Goal: Task Accomplishment & Management: Complete application form

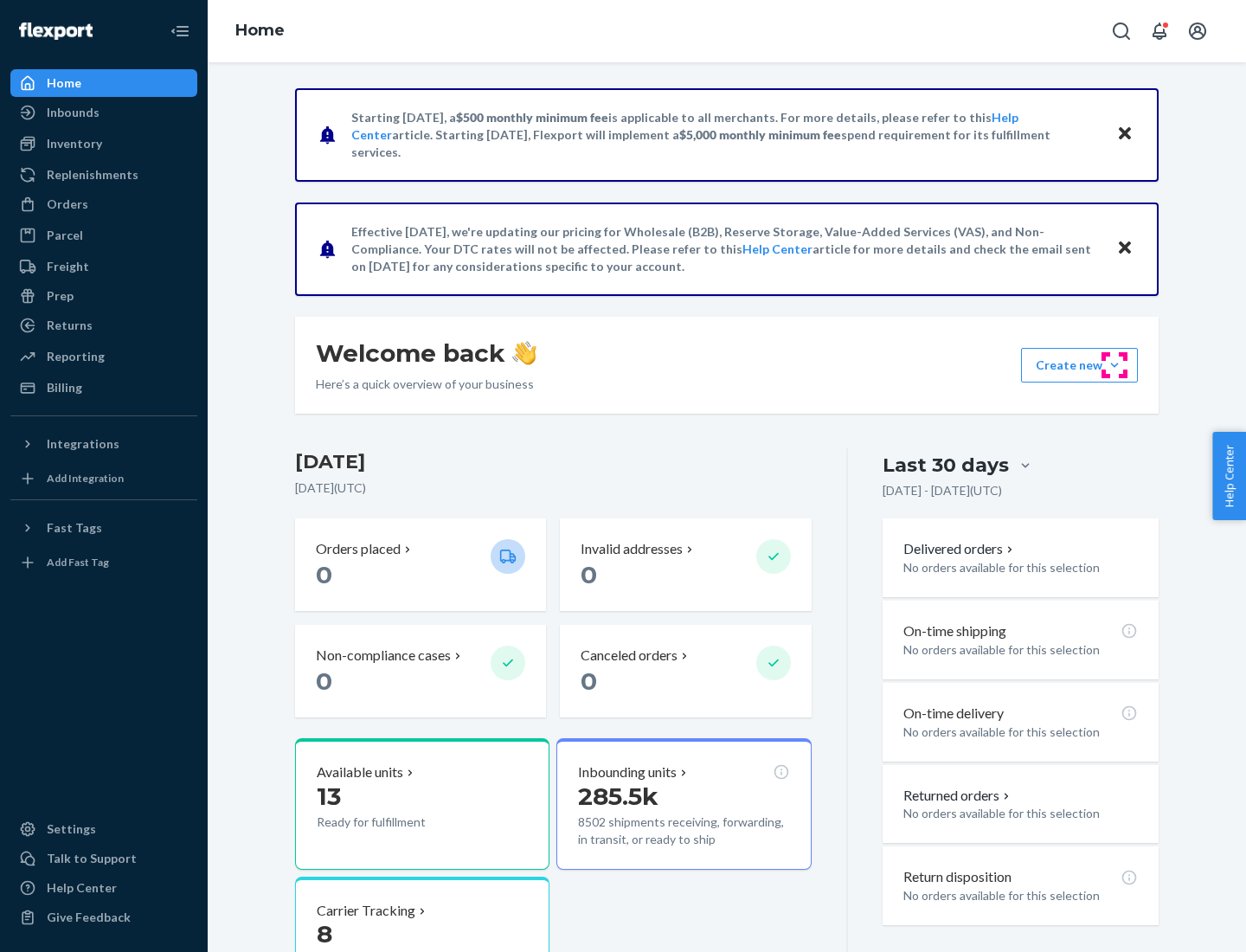
click at [1115, 366] on button "Create new Create new inbound Create new order Create new product" at bounding box center [1080, 365] width 116 height 35
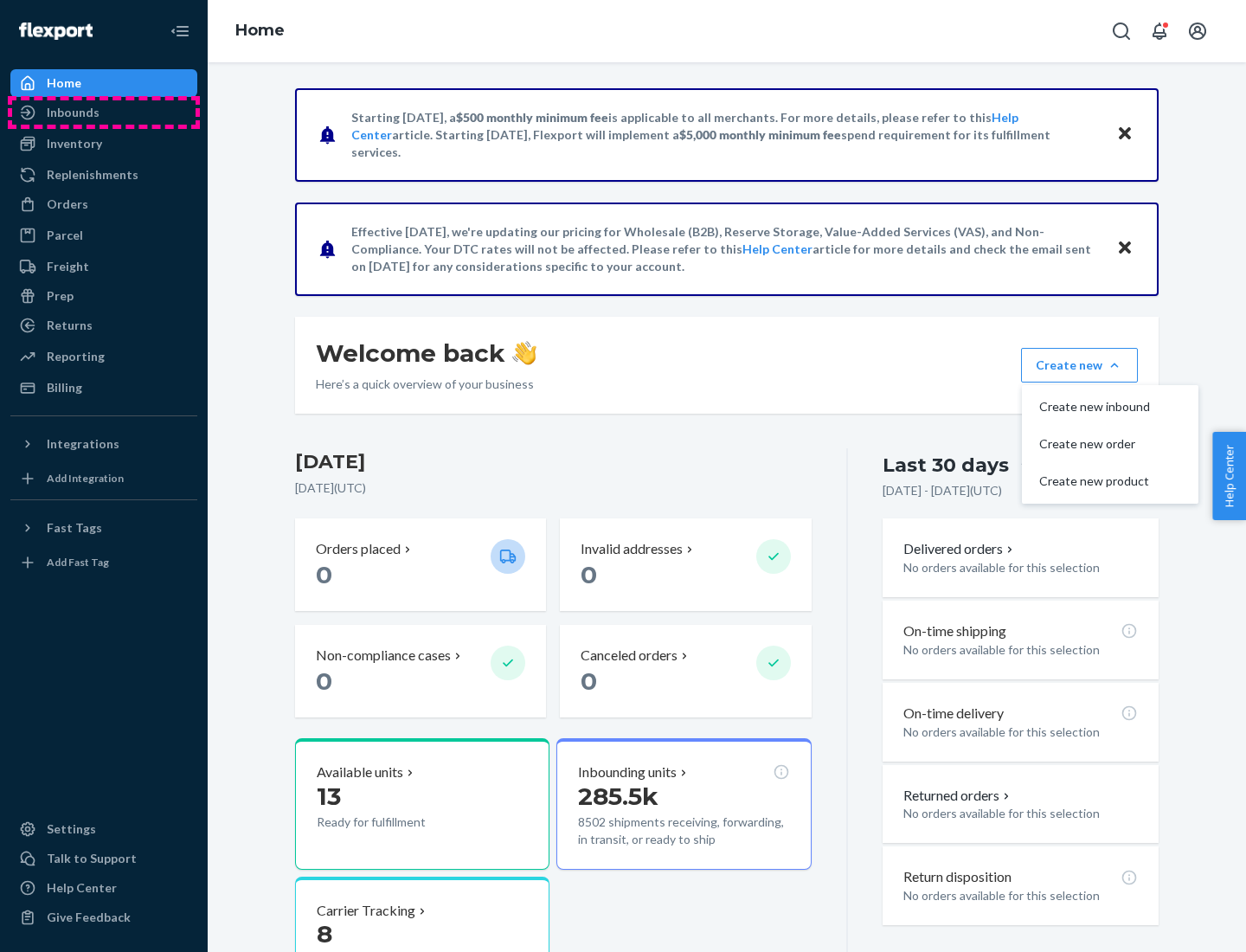
click at [104, 113] on div "Inbounds" at bounding box center [104, 112] width 184 height 25
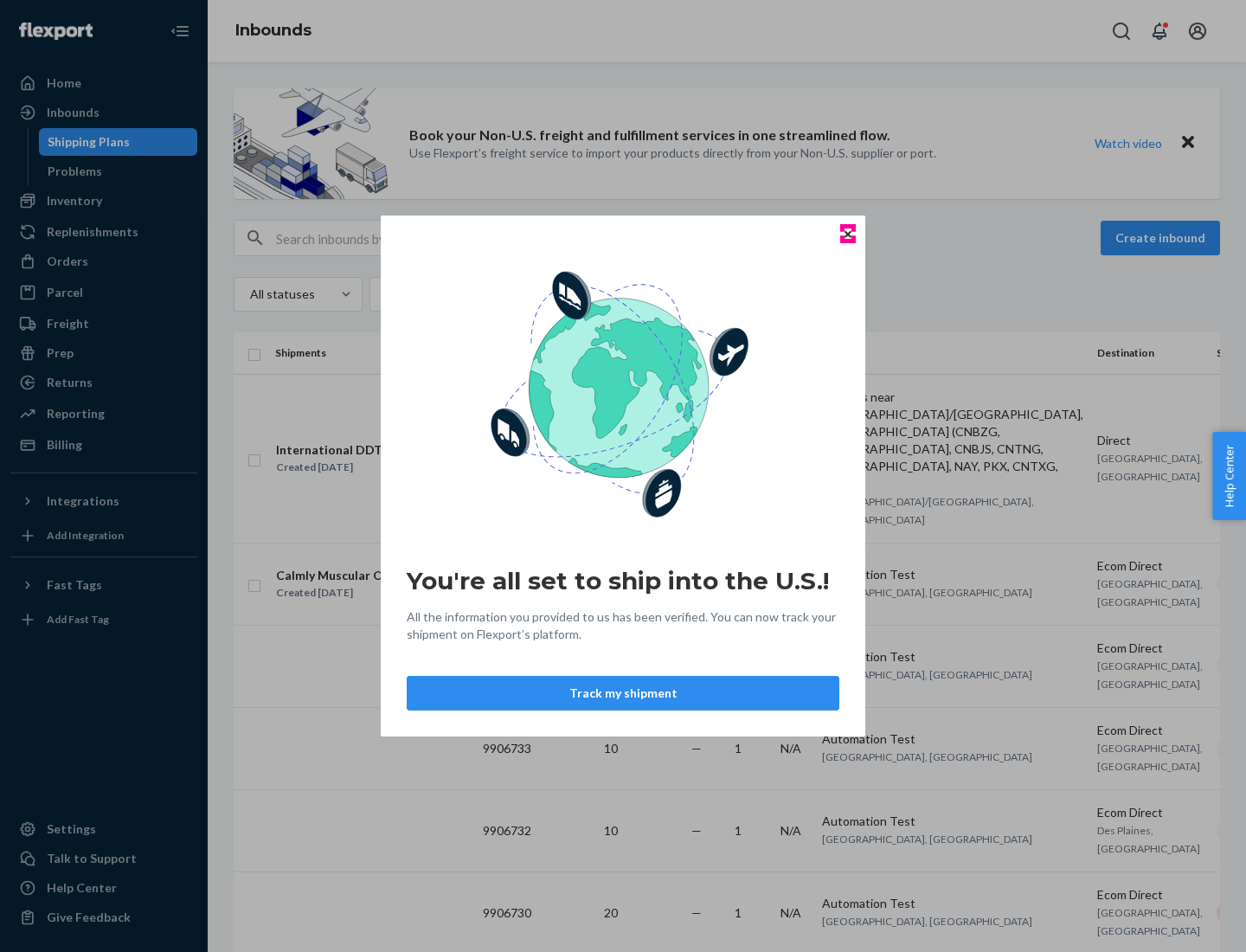
click at [847, 234] on icon "Close" at bounding box center [849, 234] width 7 height 7
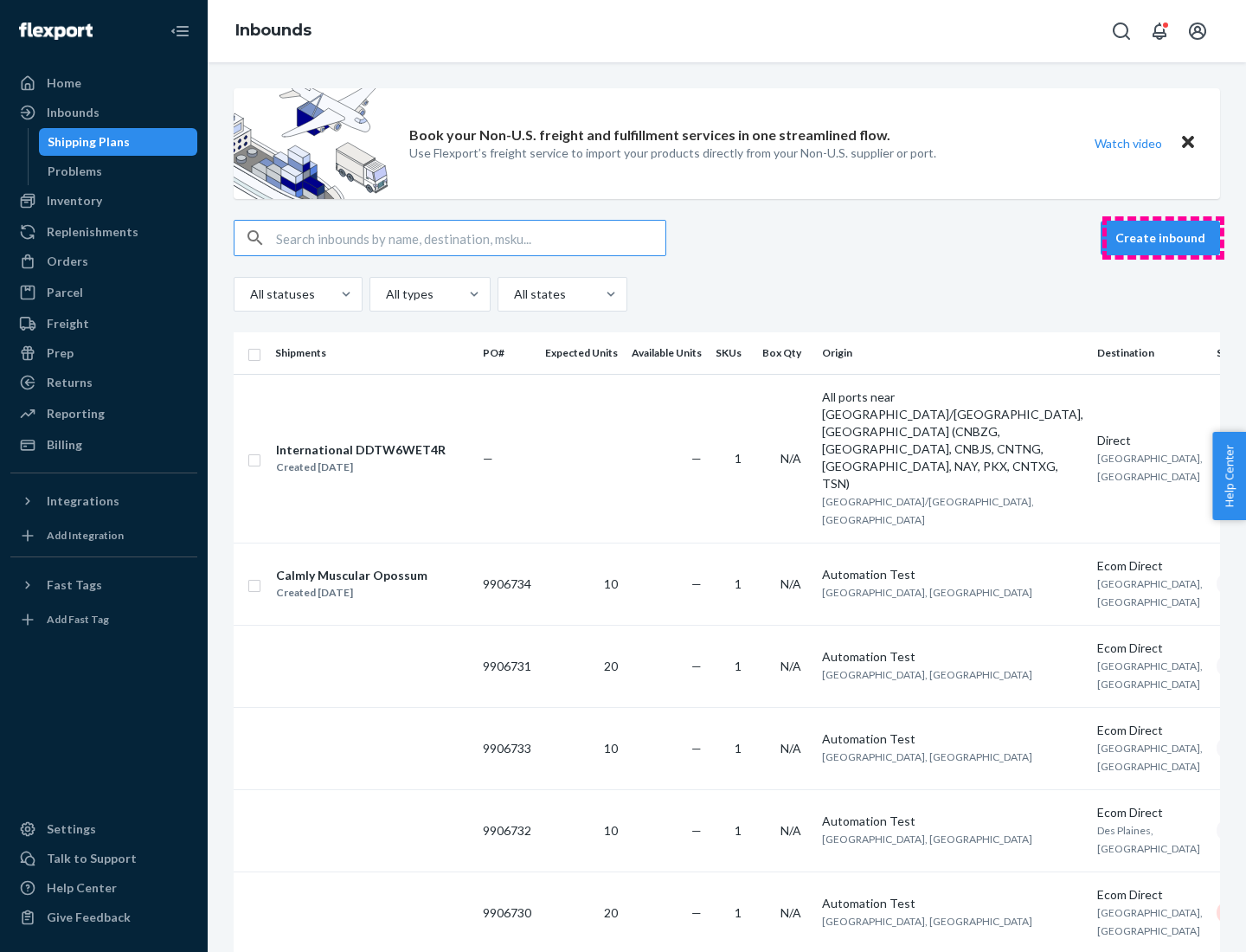
click at [1163, 238] on button "Create inbound" at bounding box center [1160, 238] width 119 height 35
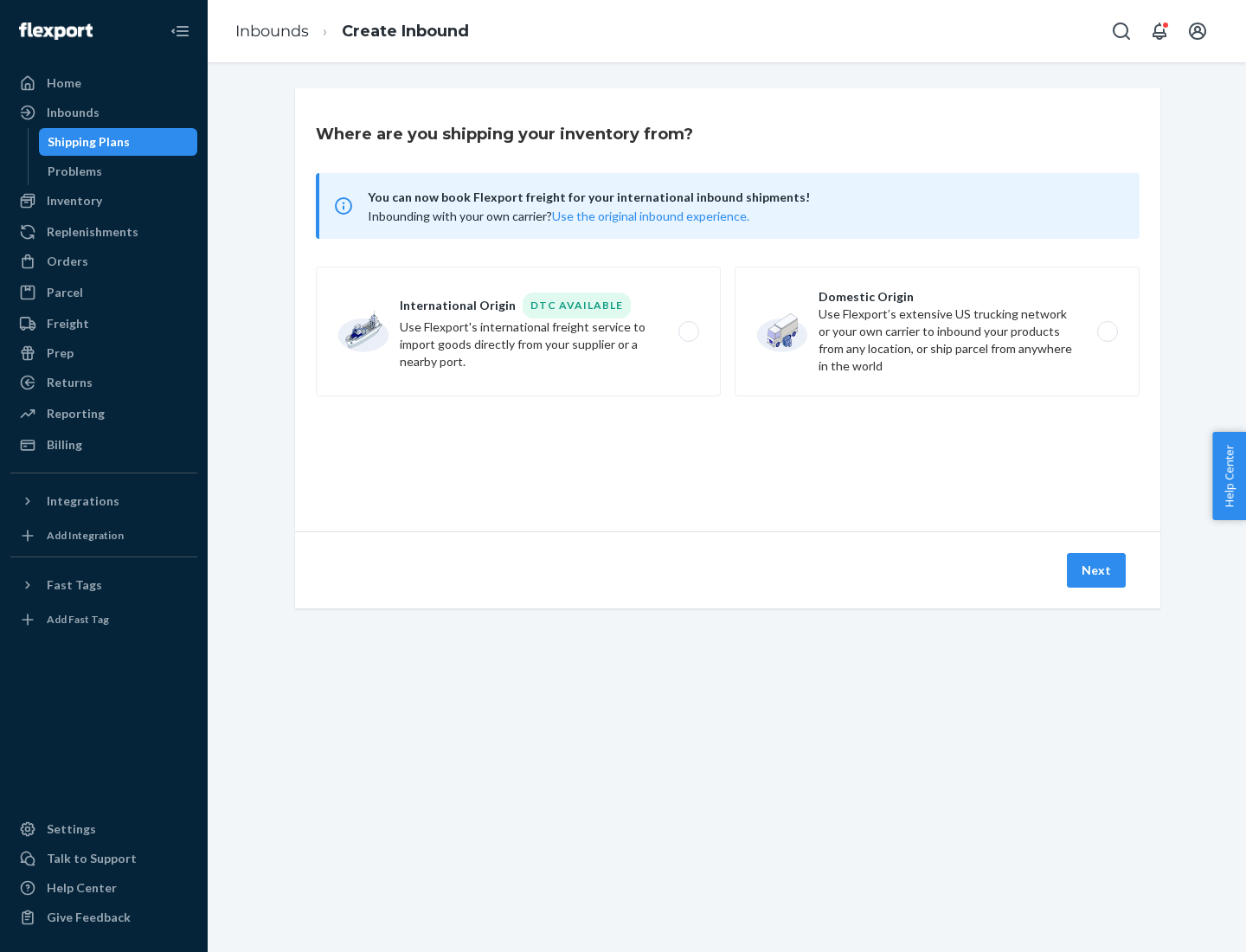
click at [937, 331] on label "Domestic Origin Use Flexport’s extensive US trucking network or your own carrie…" at bounding box center [937, 331] width 405 height 130
click at [1107, 331] on input "Domestic Origin Use Flexport’s extensive US trucking network or your own carrie…" at bounding box center [1112, 332] width 11 height 11
radio input "true"
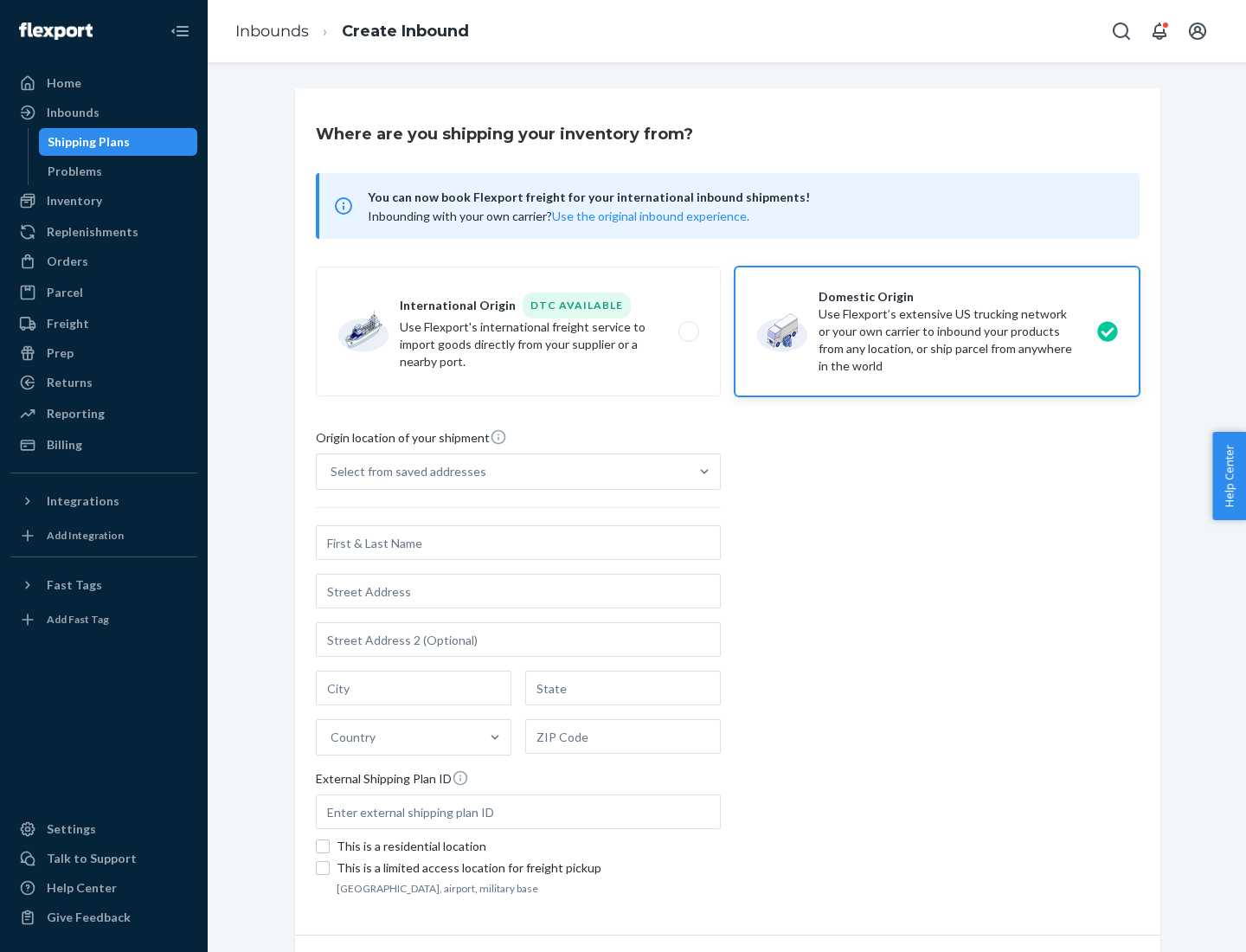
click at [503, 472] on div "Select from saved addresses" at bounding box center [502, 472] width 372 height 35
click at [332, 472] on input "Select from saved addresses" at bounding box center [331, 471] width 2 height 17
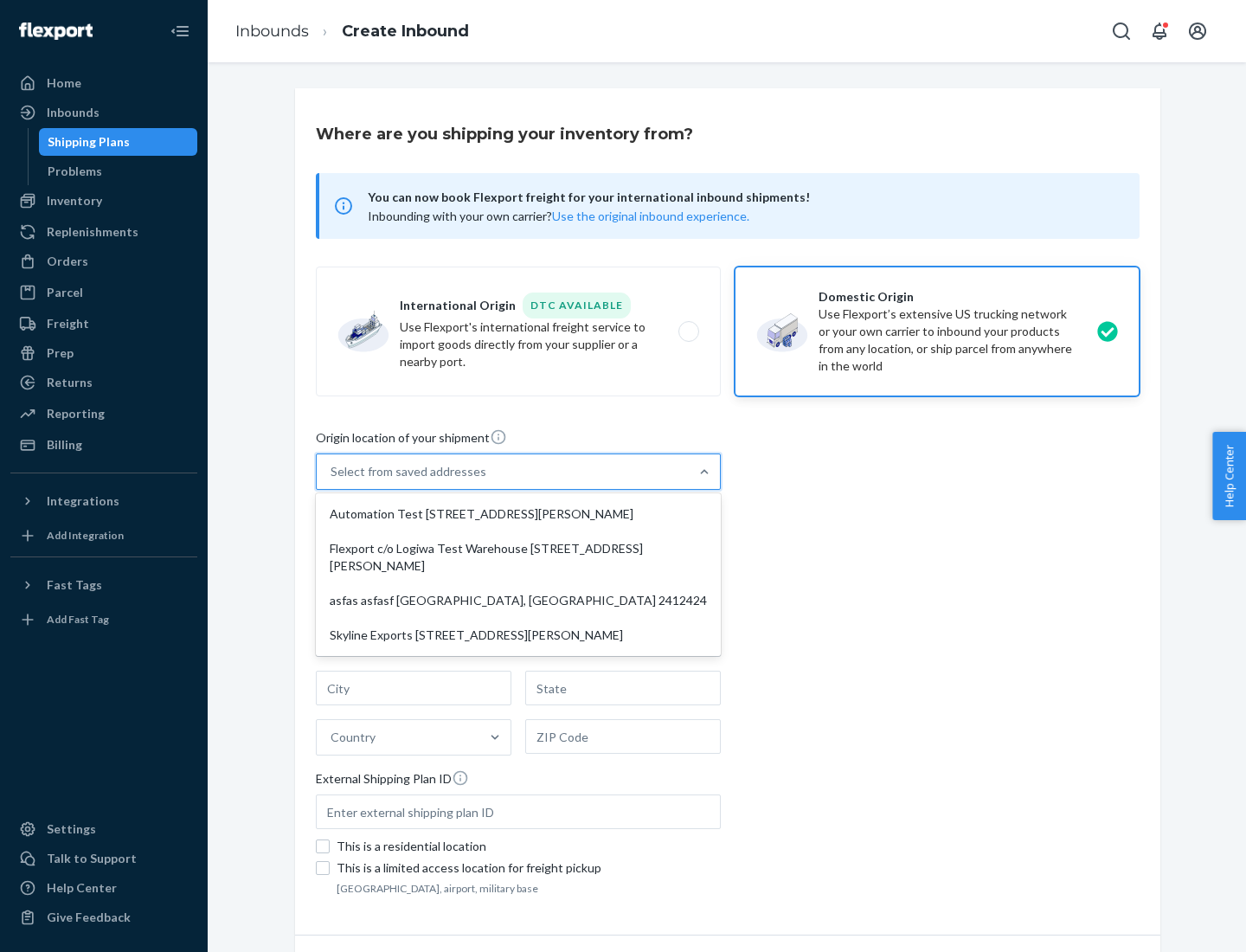
scroll to position [7, 0]
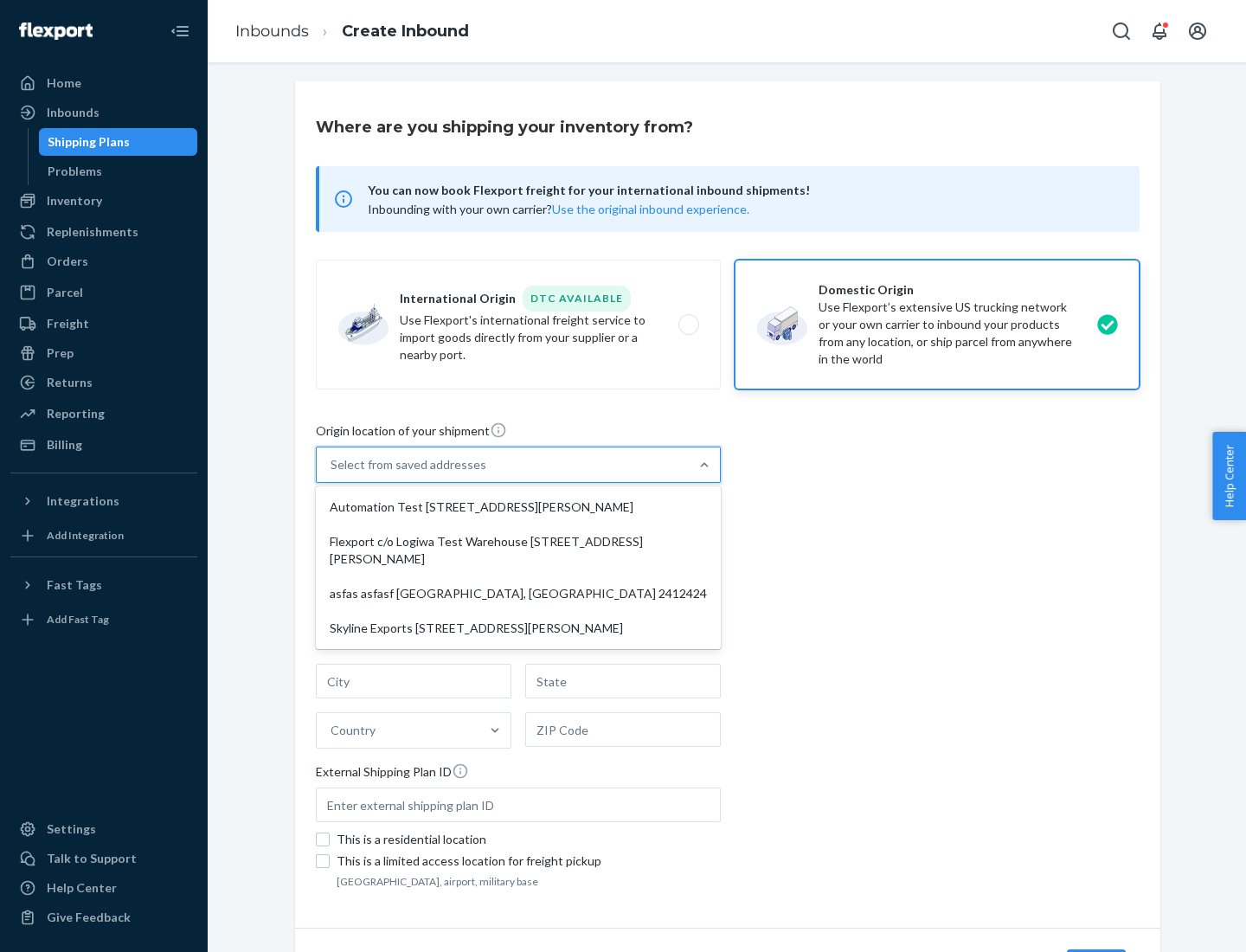
click at [518, 507] on div "Automation Test [STREET_ADDRESS][PERSON_NAME]" at bounding box center [518, 507] width 398 height 35
click at [332, 473] on input "option Automation Test [STREET_ADDRESS][PERSON_NAME] focused, 1 of 4. 4 results…" at bounding box center [331, 464] width 2 height 17
type input "Automation Test"
type input "9th Floor"
type input "[GEOGRAPHIC_DATA]"
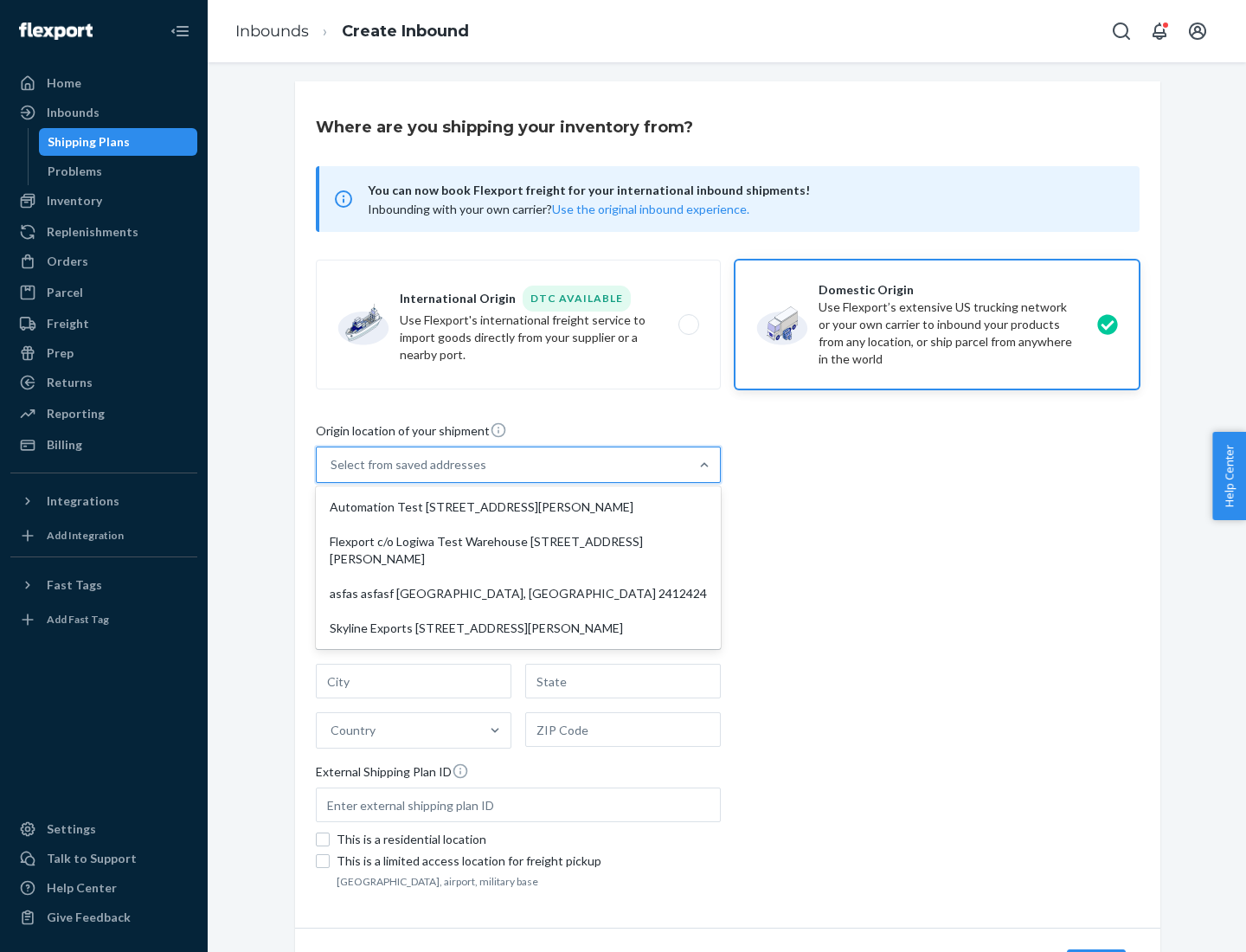
type input "CA"
type input "94104"
type input "[STREET_ADDRESS][PERSON_NAME]"
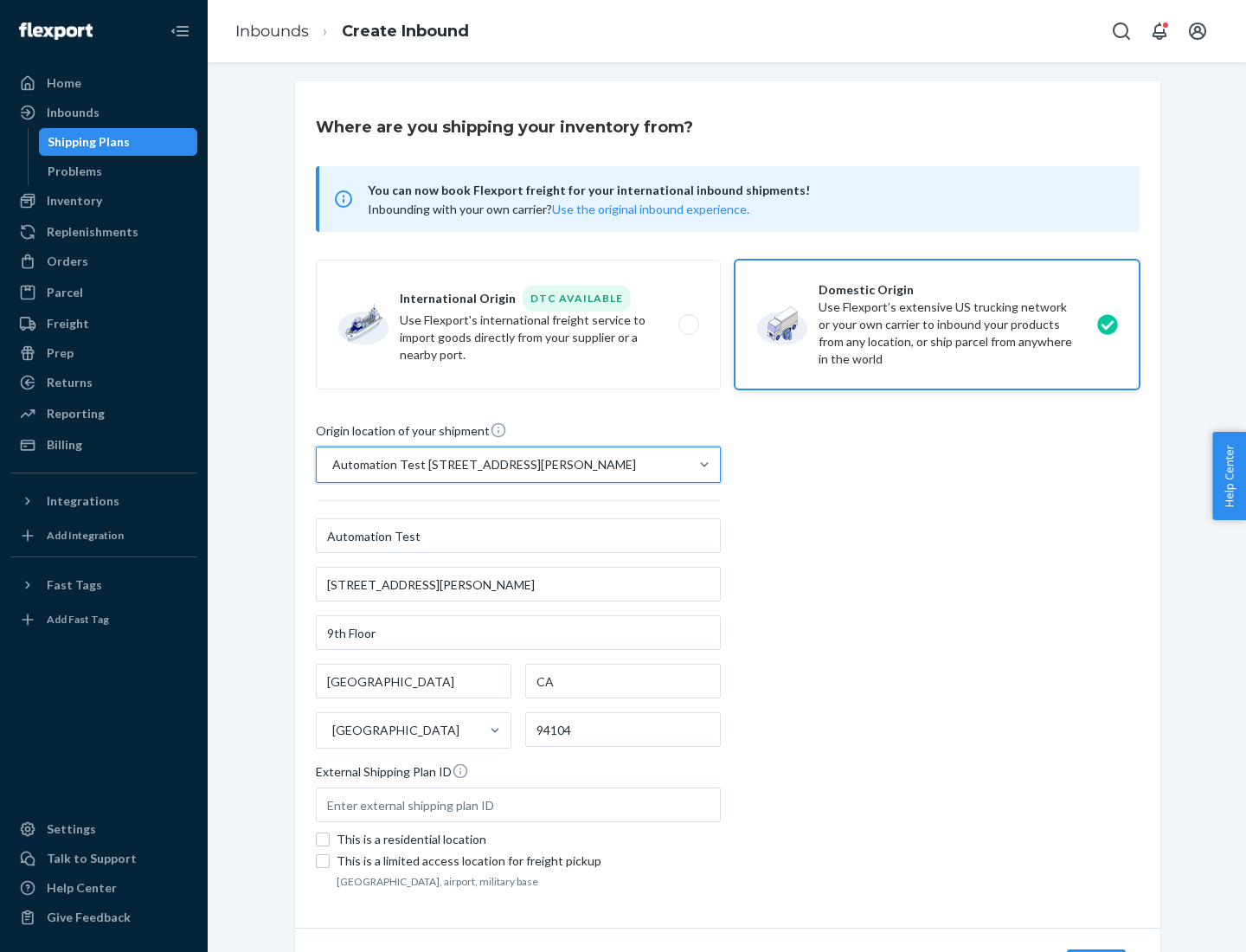
scroll to position [101, 0]
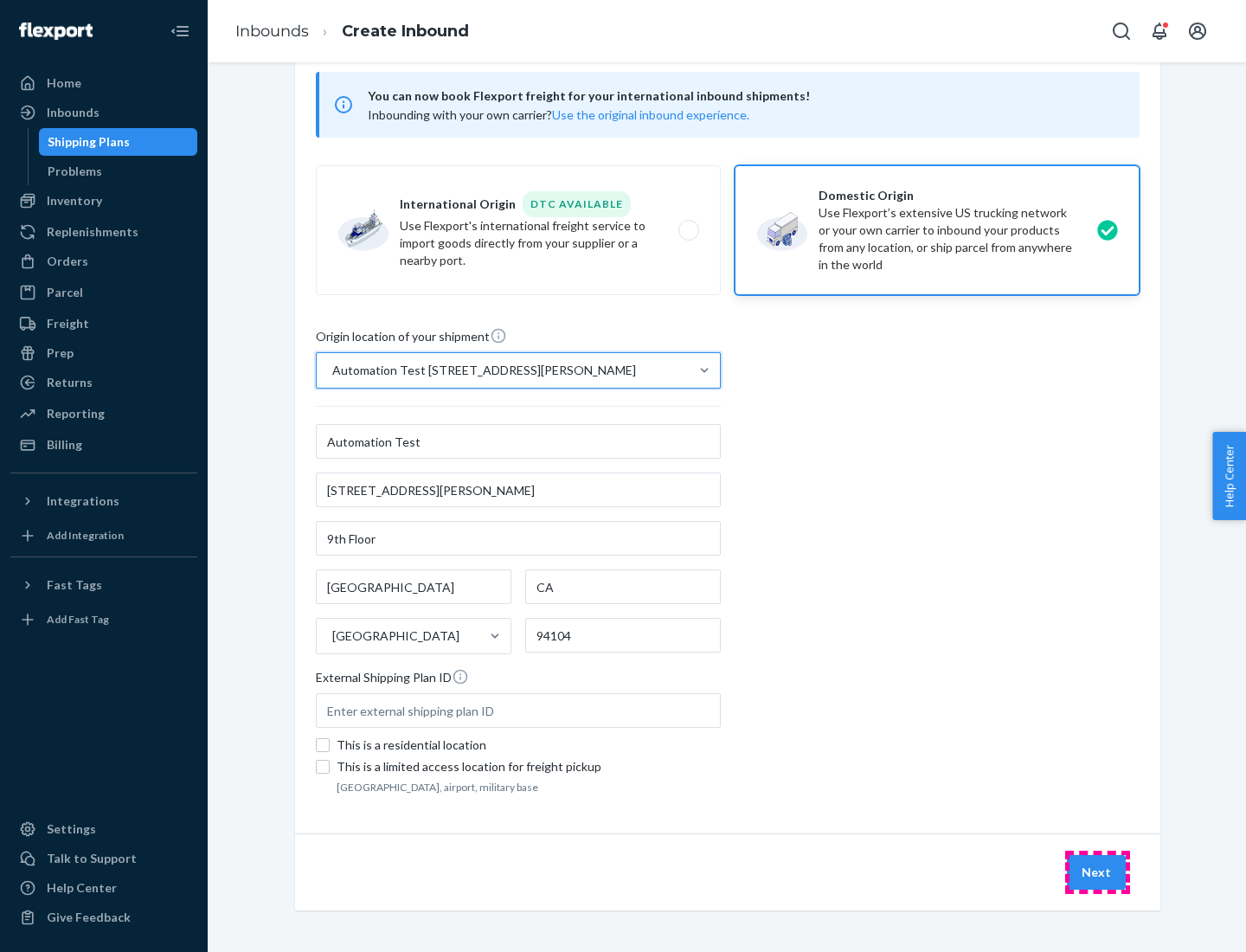
click at [1097, 872] on button "Next" at bounding box center [1096, 872] width 59 height 35
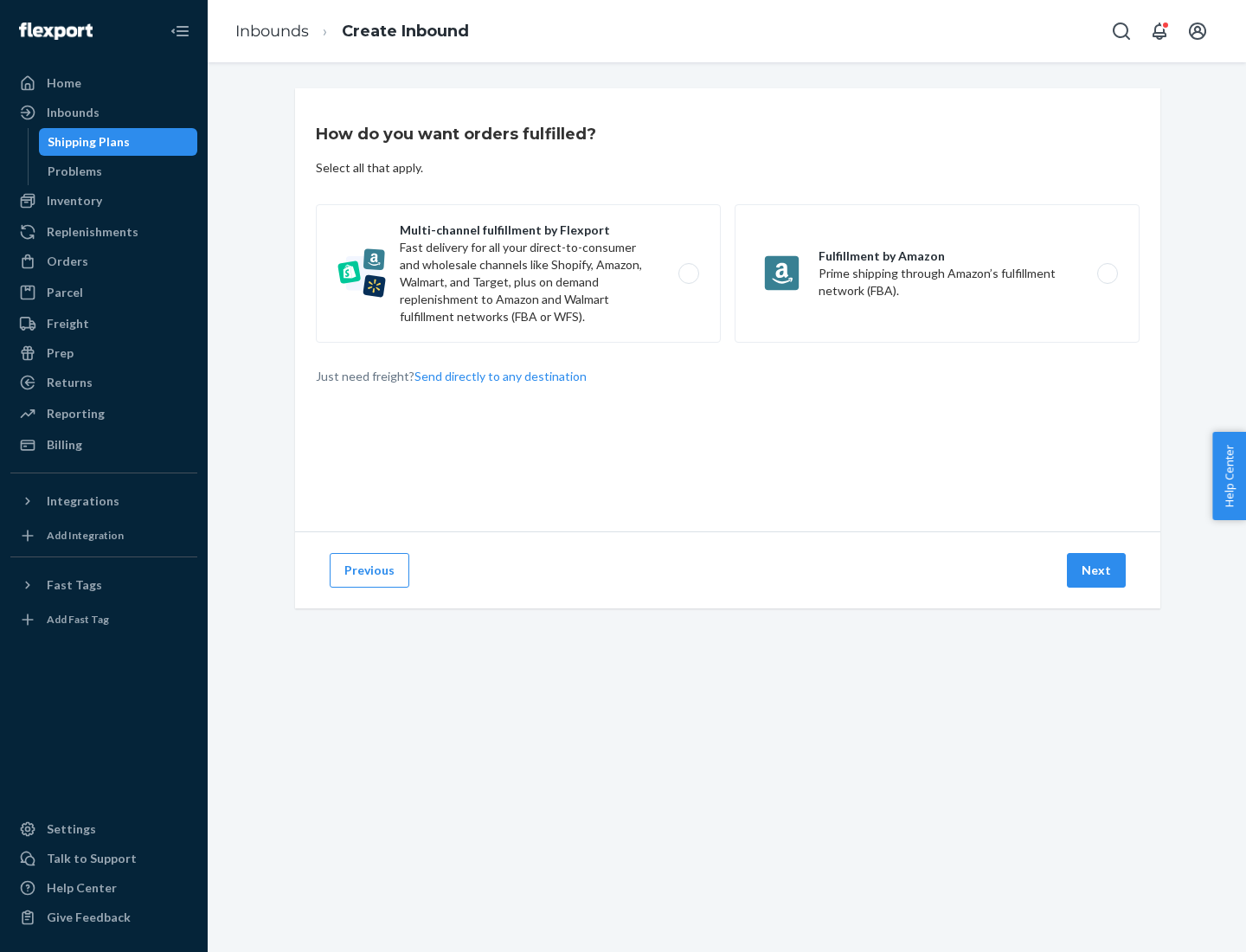
click at [518, 274] on label "Multi-channel fulfillment by Flexport Fast delivery for all your direct-to-cons…" at bounding box center [517, 274] width 405 height 138
click at [688, 274] on input "Multi-channel fulfillment by Flexport Fast delivery for all your direct-to-cons…" at bounding box center [693, 274] width 11 height 11
radio input "true"
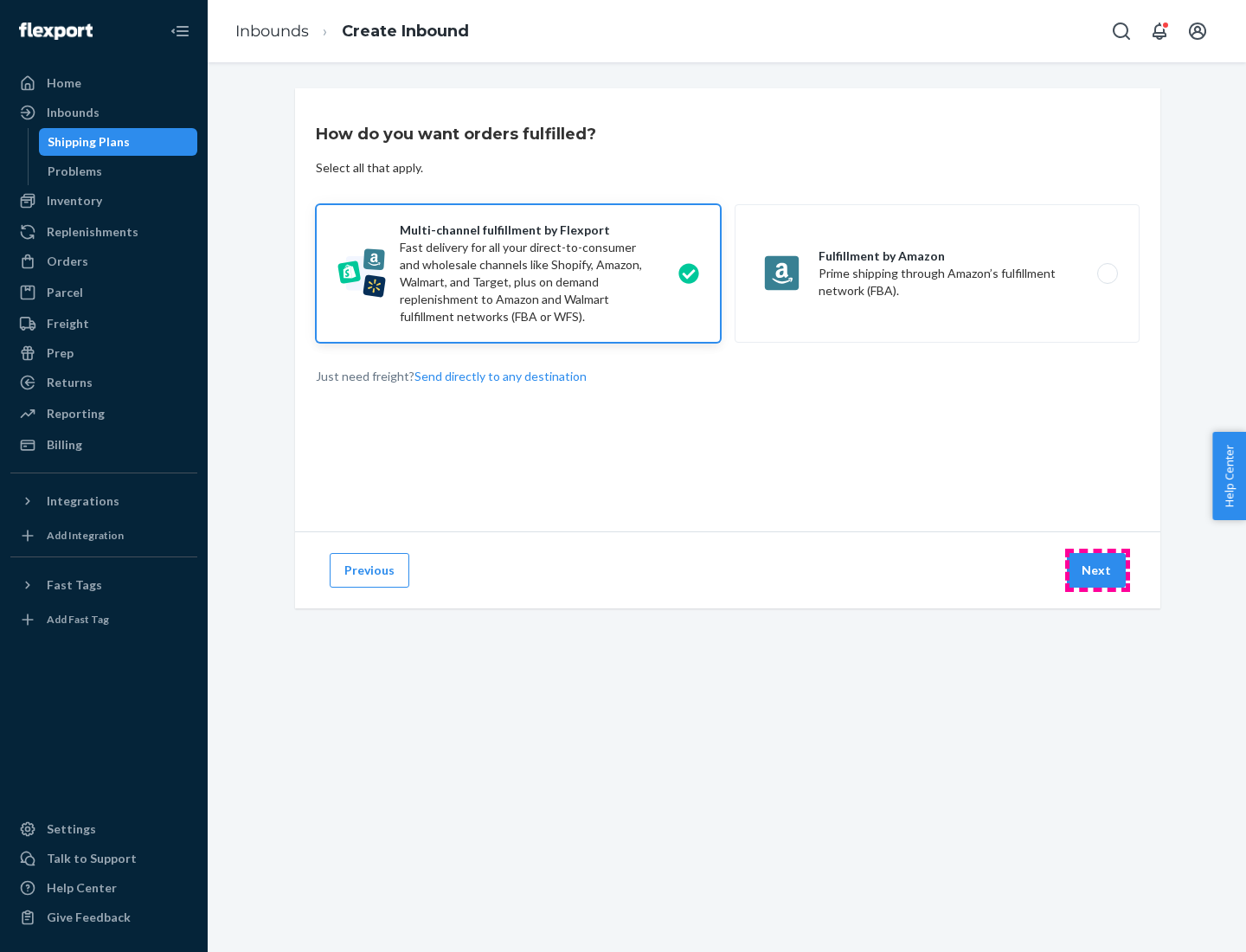
click at [1097, 570] on button "Next" at bounding box center [1096, 570] width 59 height 35
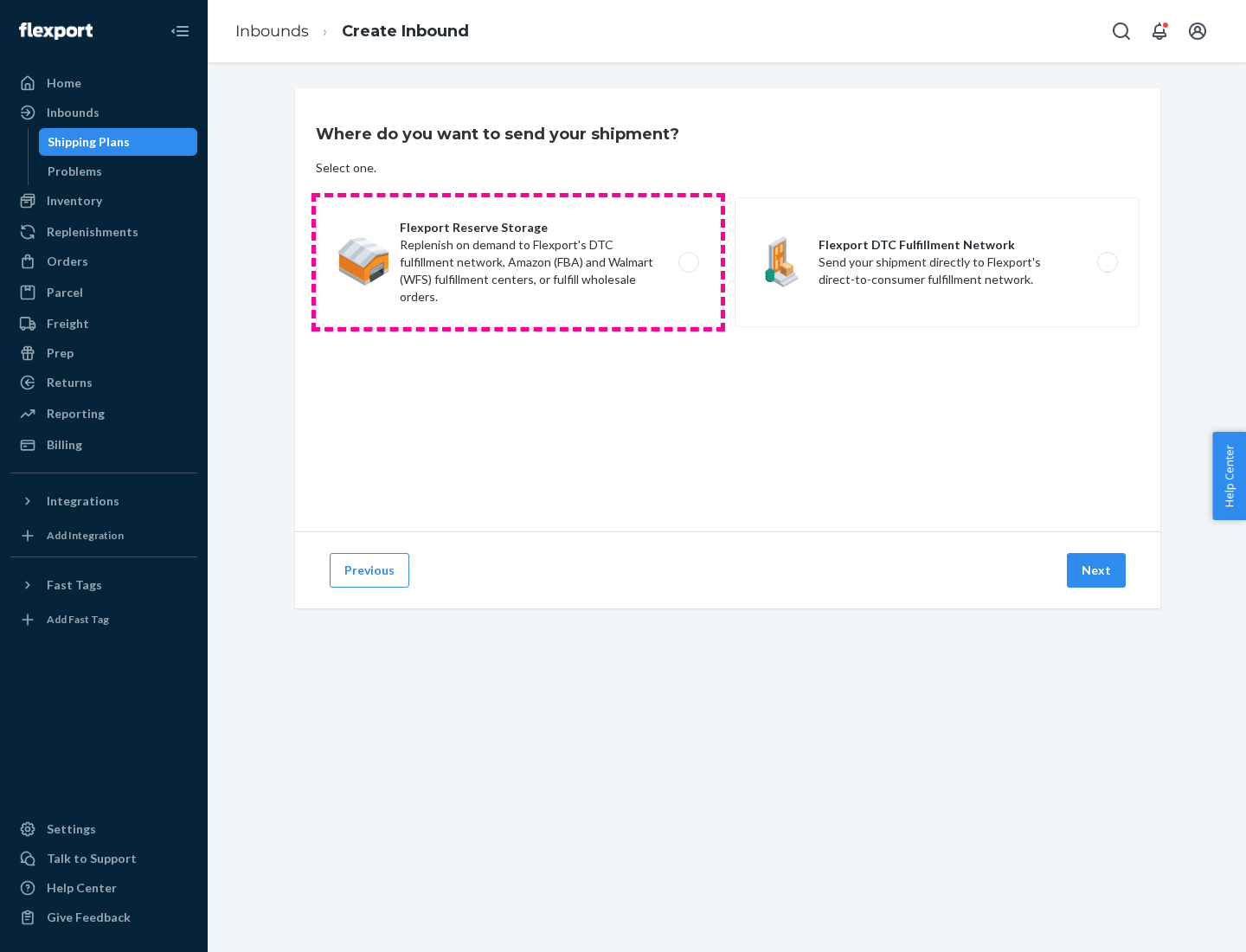
click at [518, 262] on label "Flexport Reserve Storage Replenish on demand to Flexport's DTC fulfillment netw…" at bounding box center [517, 262] width 405 height 130
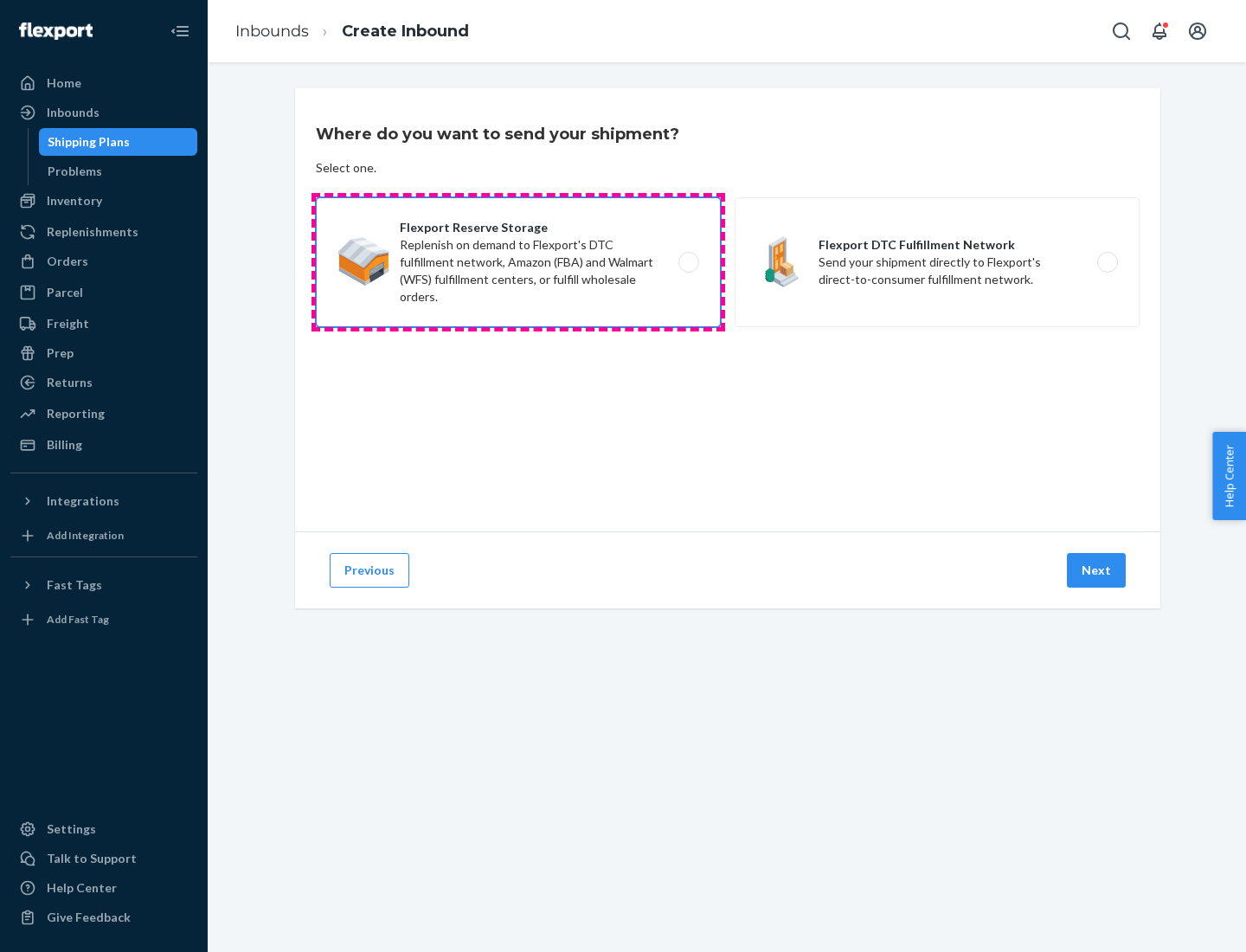
click at [688, 262] on input "Flexport Reserve Storage Replenish on demand to Flexport's DTC fulfillment netw…" at bounding box center [693, 263] width 11 height 11
radio input "true"
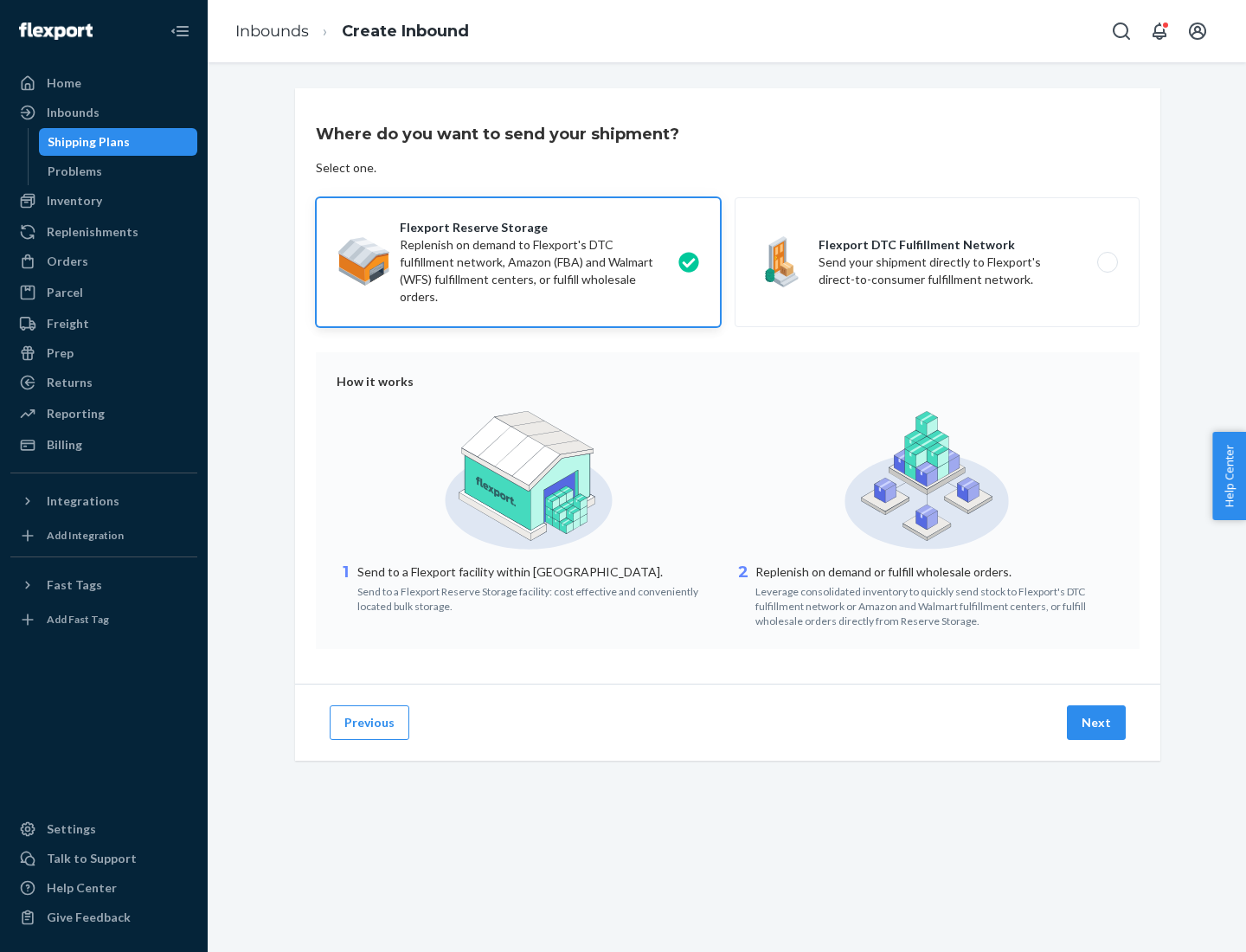
click at [1097, 722] on button "Next" at bounding box center [1096, 722] width 59 height 35
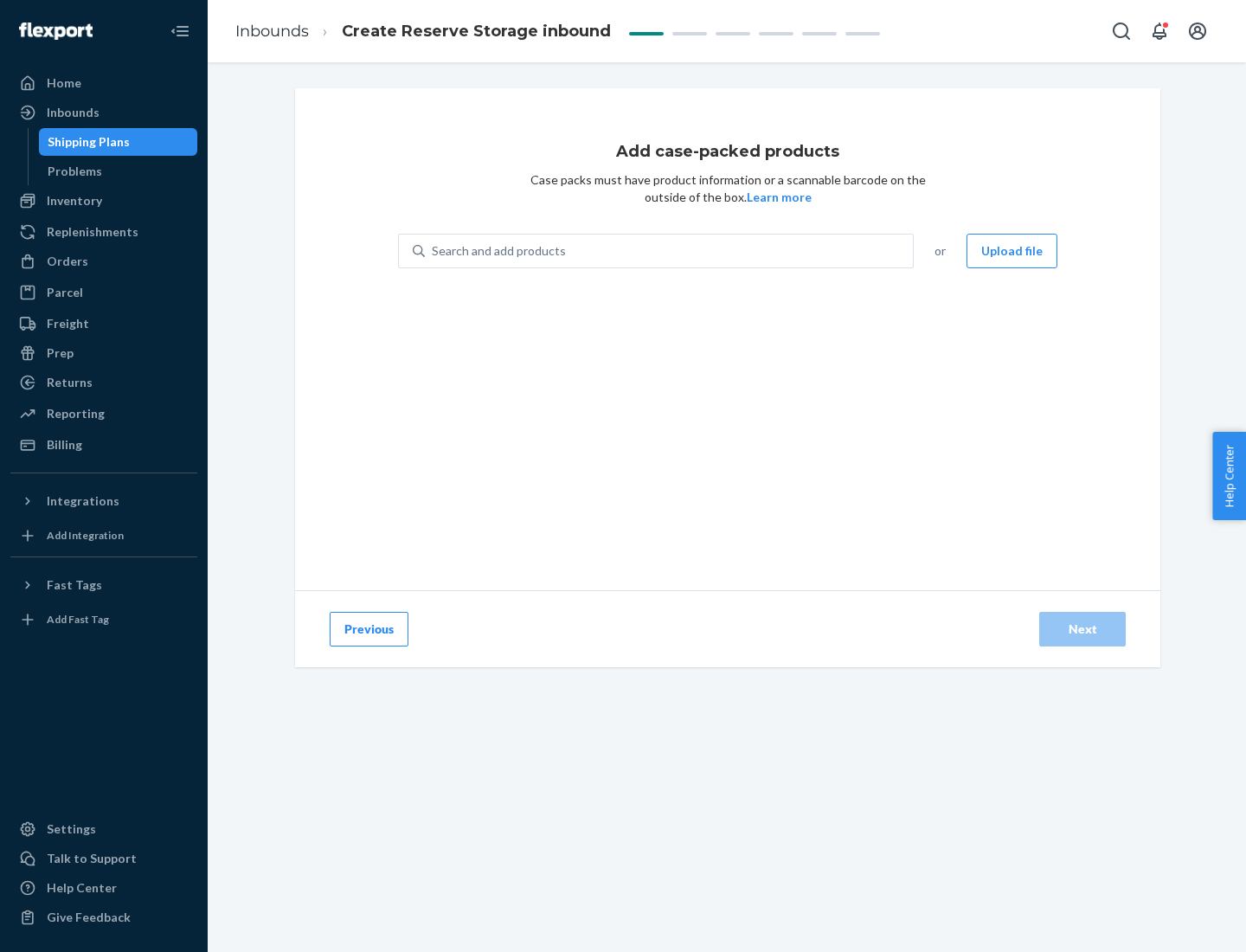
click at [669, 251] on div "Search and add products" at bounding box center [668, 251] width 488 height 31
click at [434, 251] on input "Search and add products" at bounding box center [433, 250] width 2 height 17
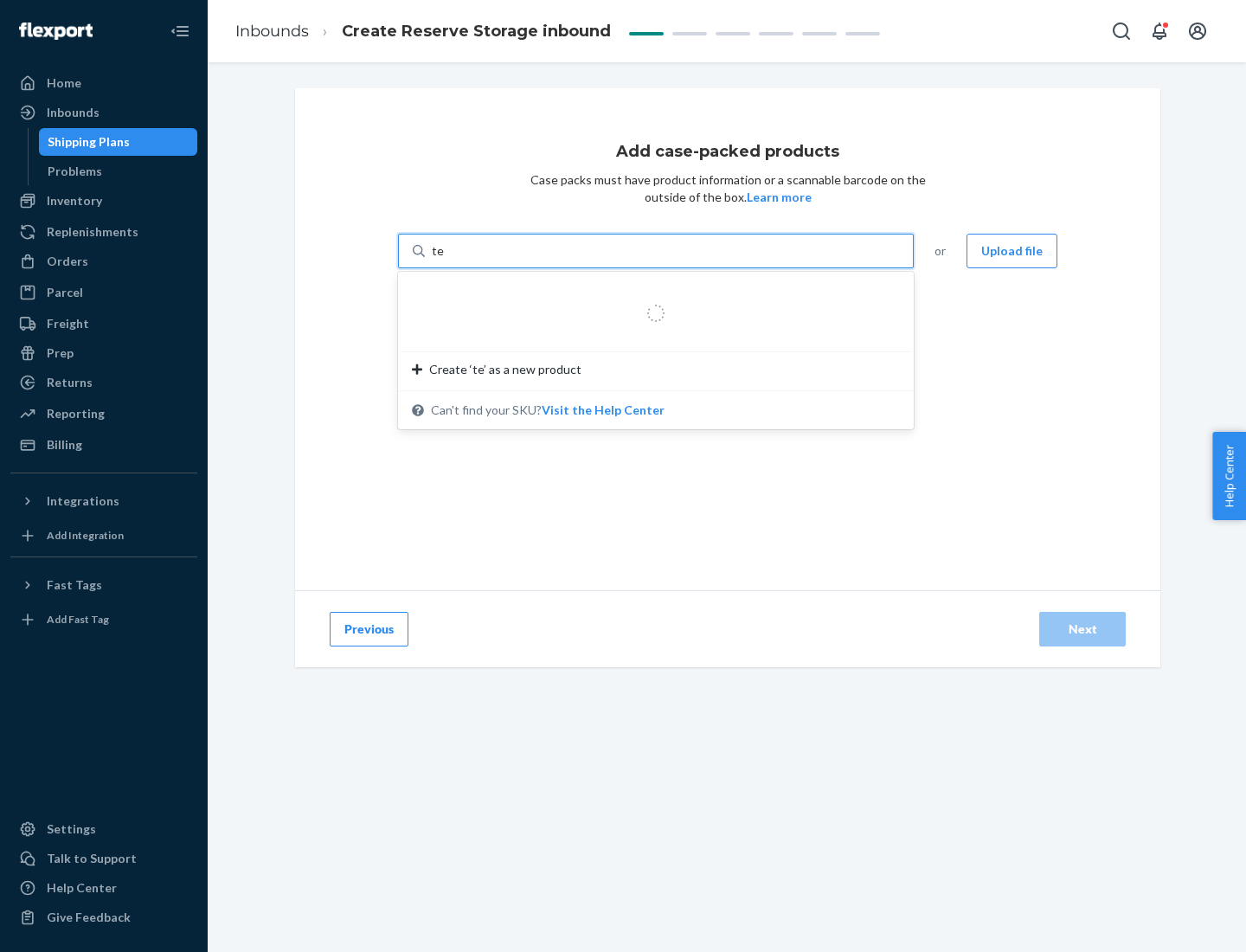
type input "test-syn"
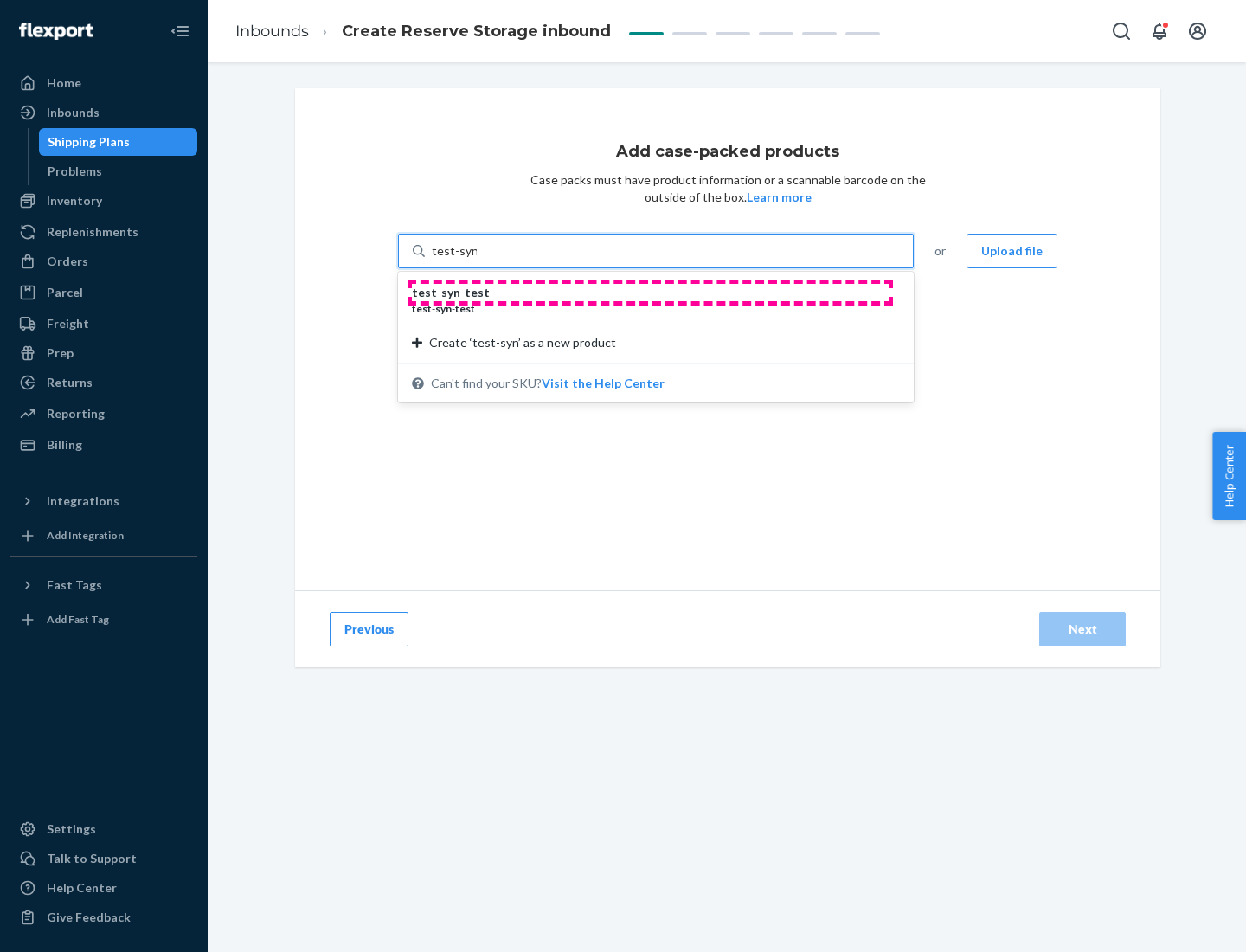
click at [650, 293] on div "test - syn - test" at bounding box center [648, 292] width 474 height 17
click at [477, 259] on input "test-syn" at bounding box center [454, 250] width 45 height 17
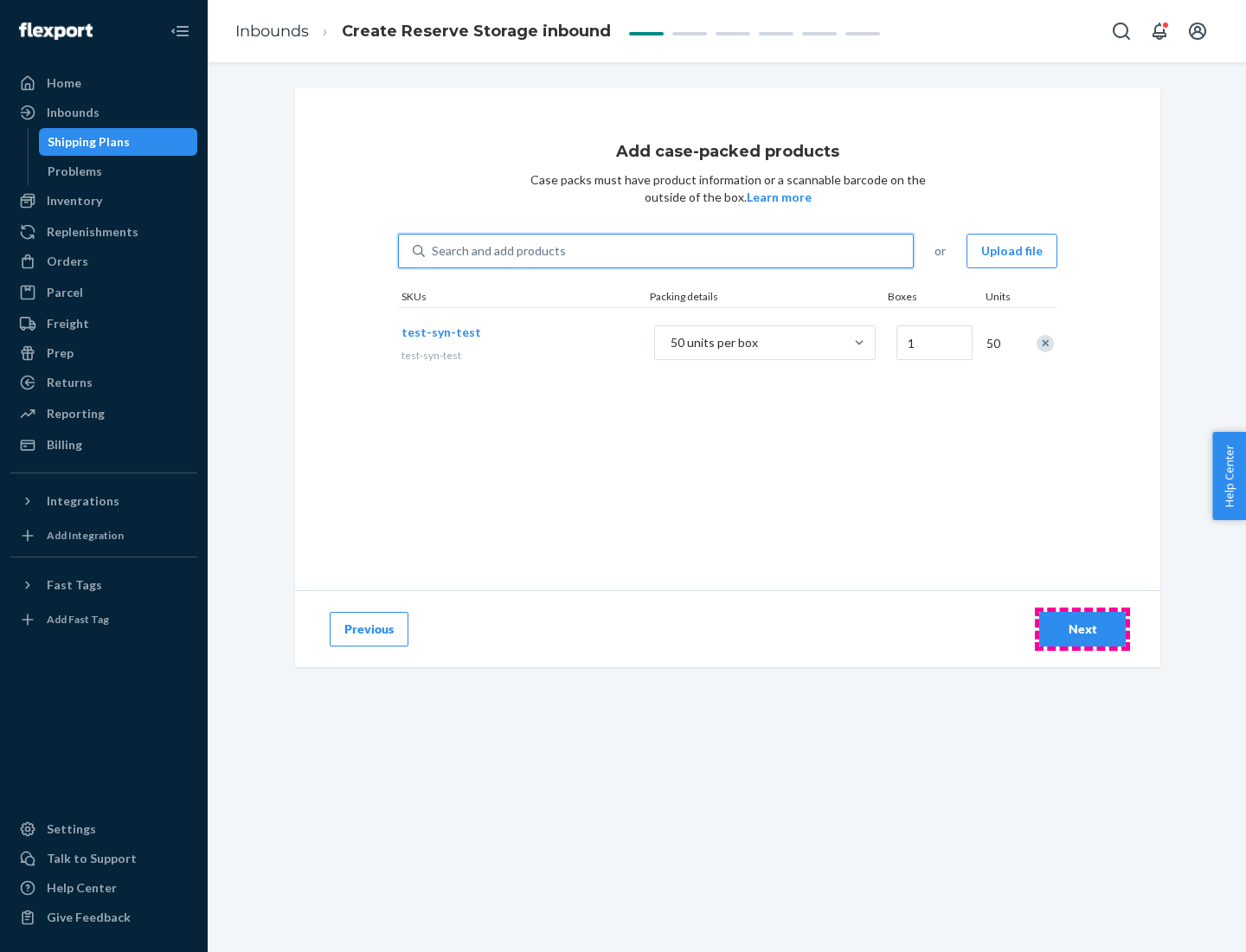
click at [1082, 629] on div "Next" at bounding box center [1082, 628] width 57 height 17
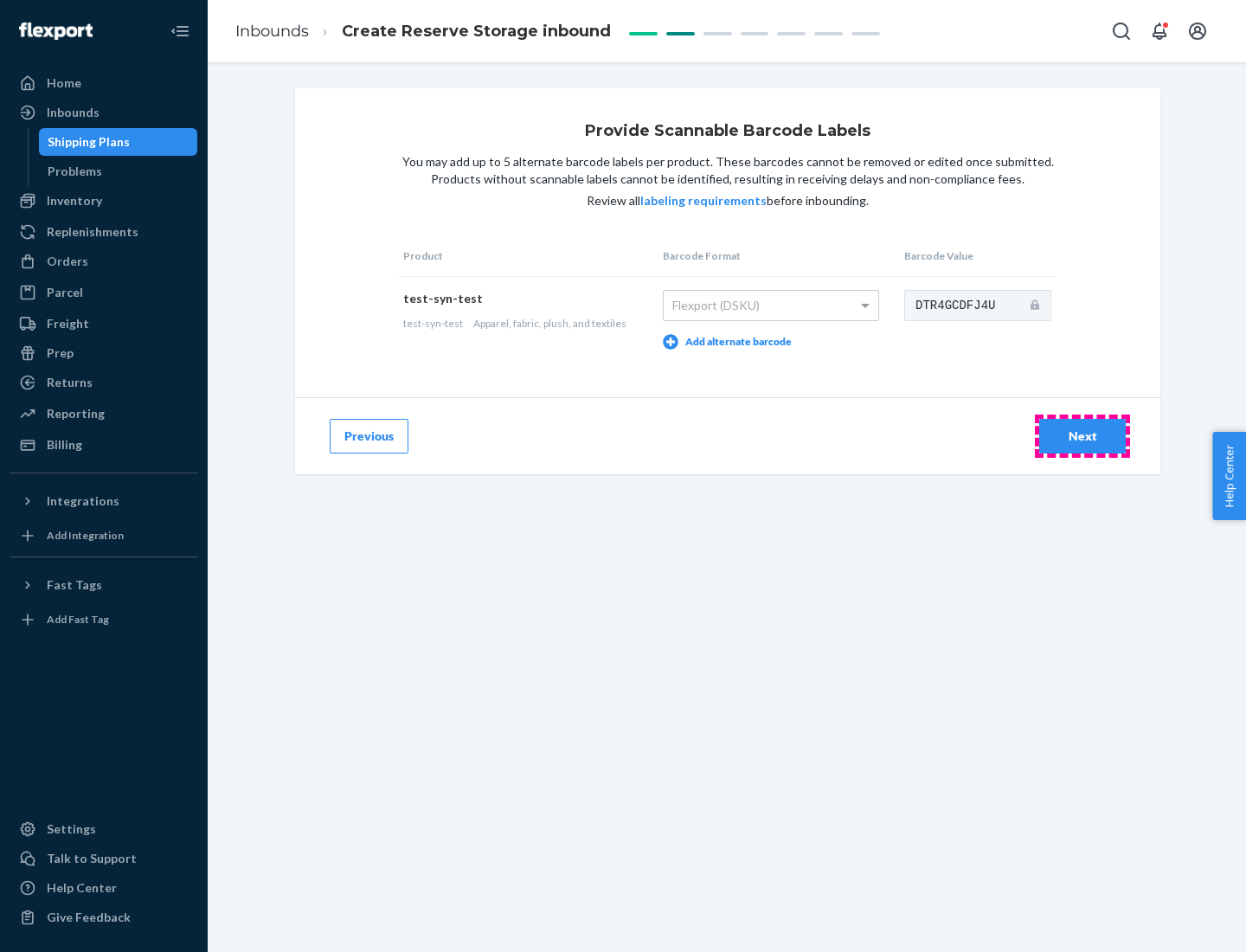
click at [1082, 436] on div "Next" at bounding box center [1082, 436] width 57 height 17
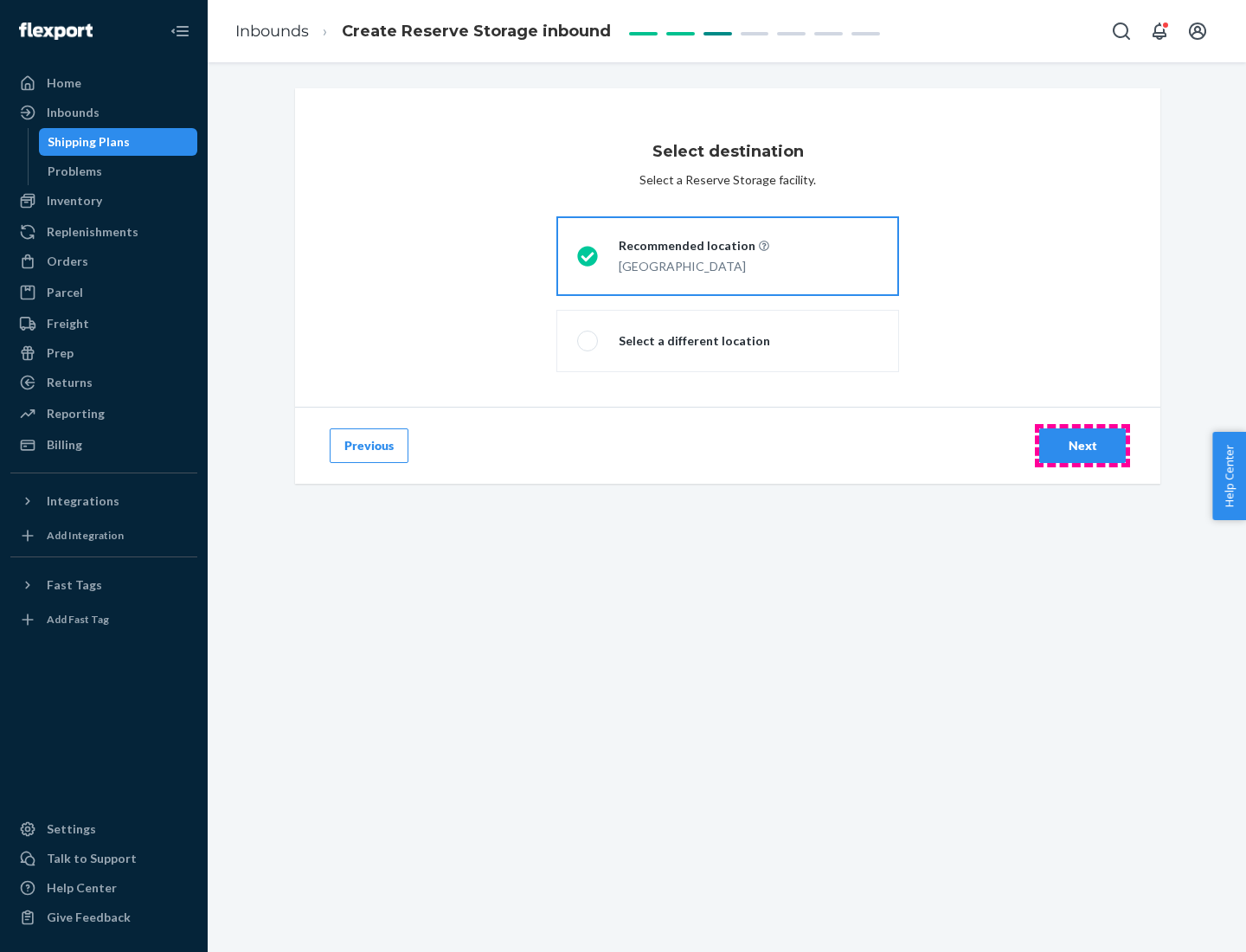
click at [1082, 446] on div "Next" at bounding box center [1082, 445] width 57 height 17
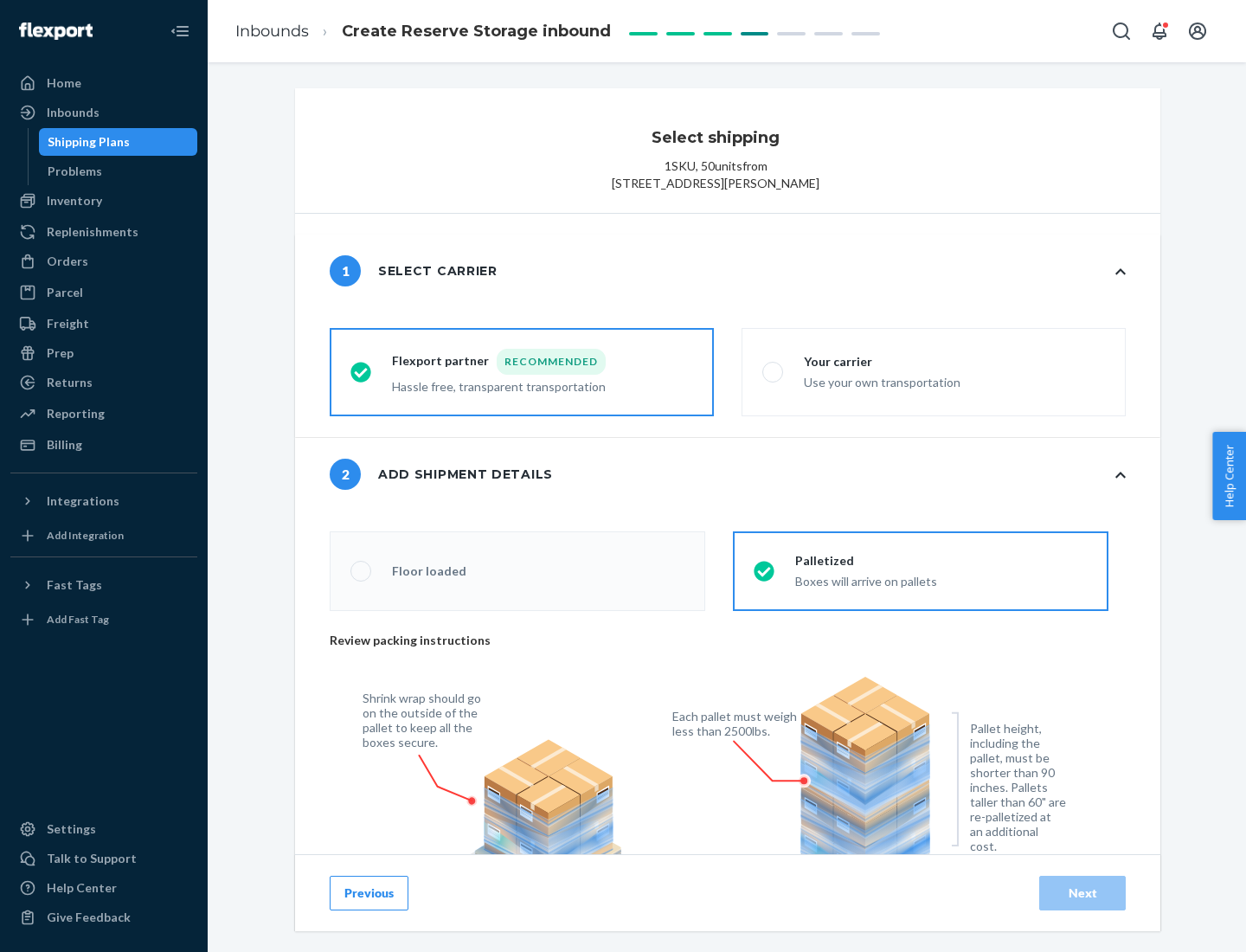
radio input "false"
type input "1"
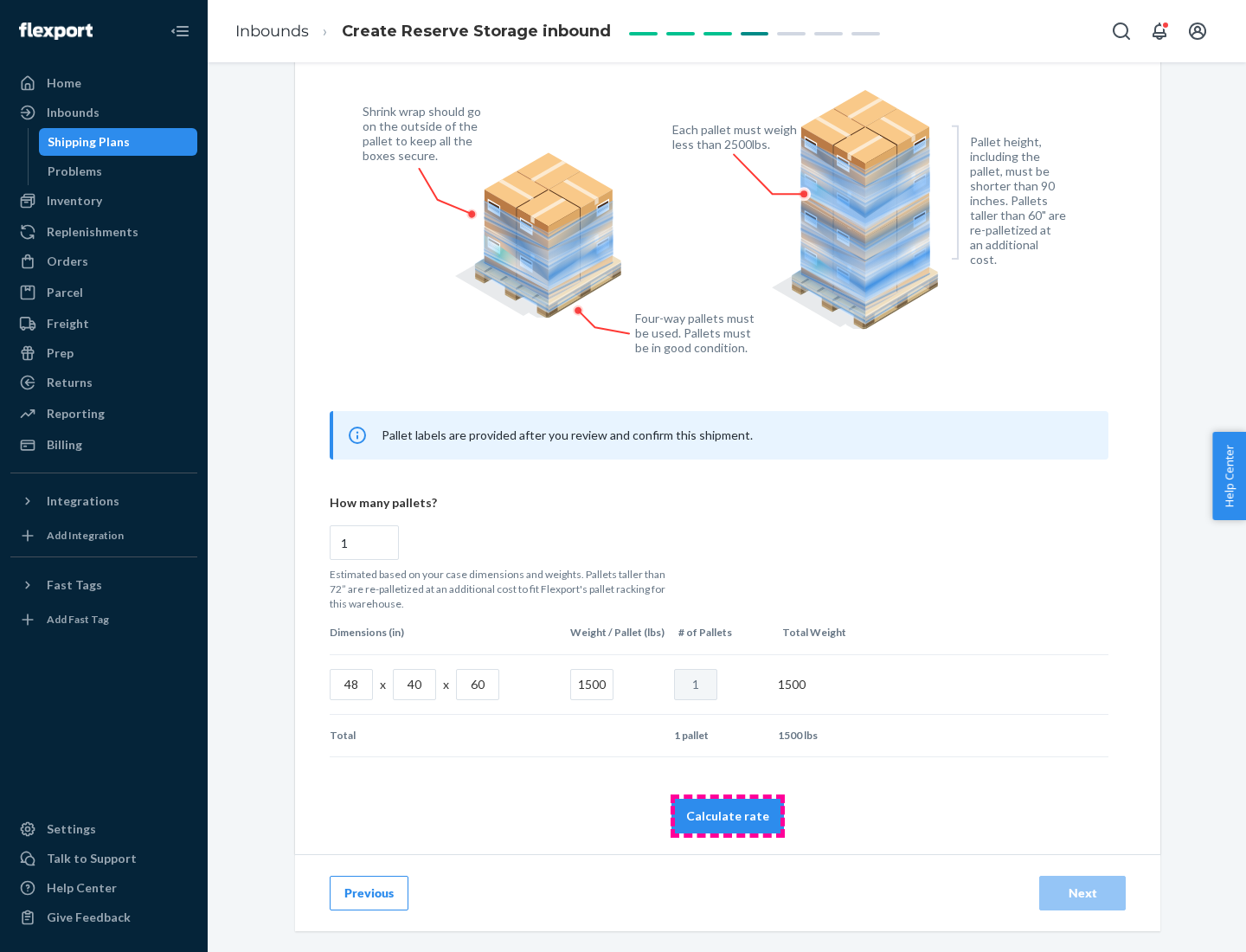
click at [728, 815] on button "Calculate rate" at bounding box center [728, 816] width 113 height 35
radio input "false"
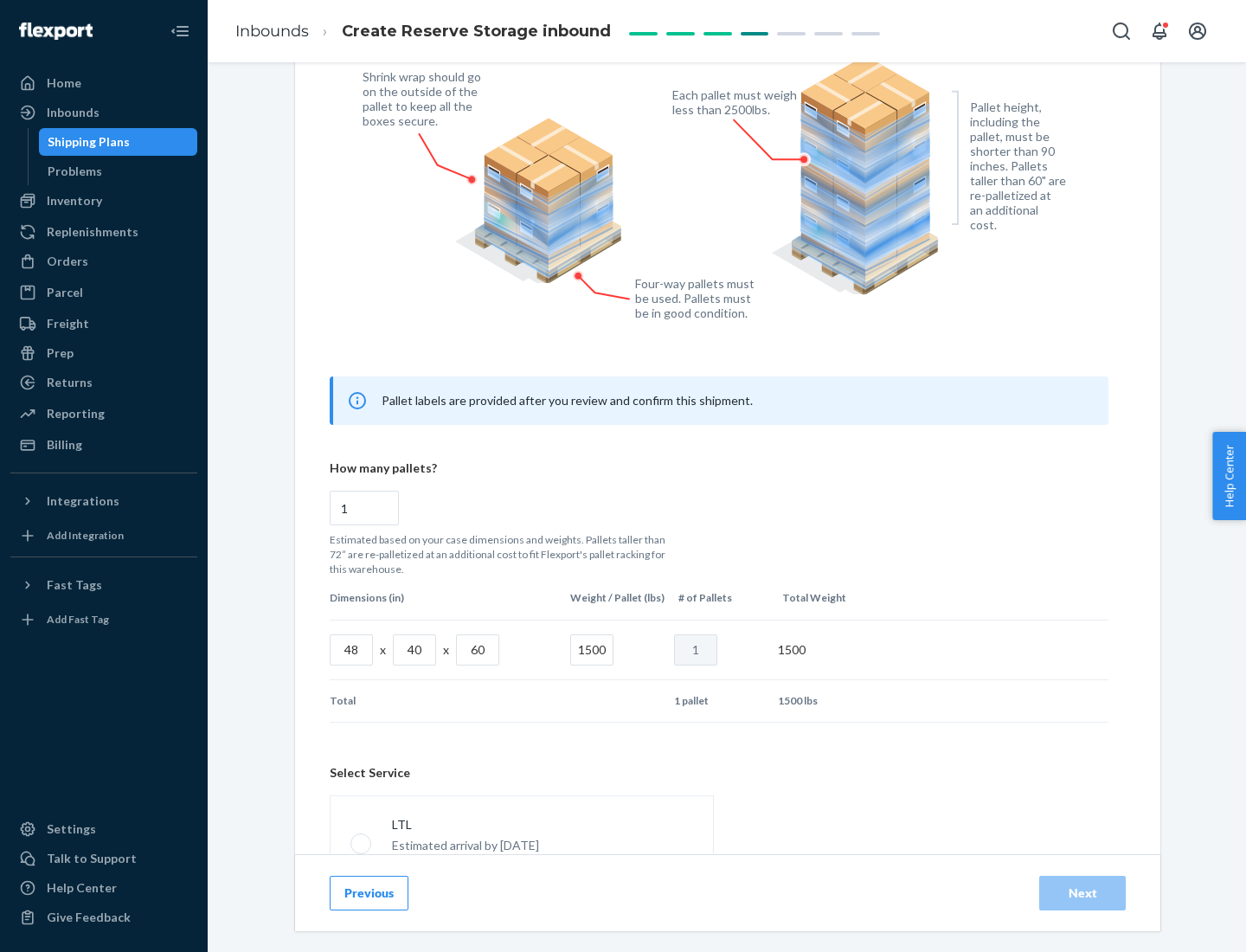
scroll to position [765, 0]
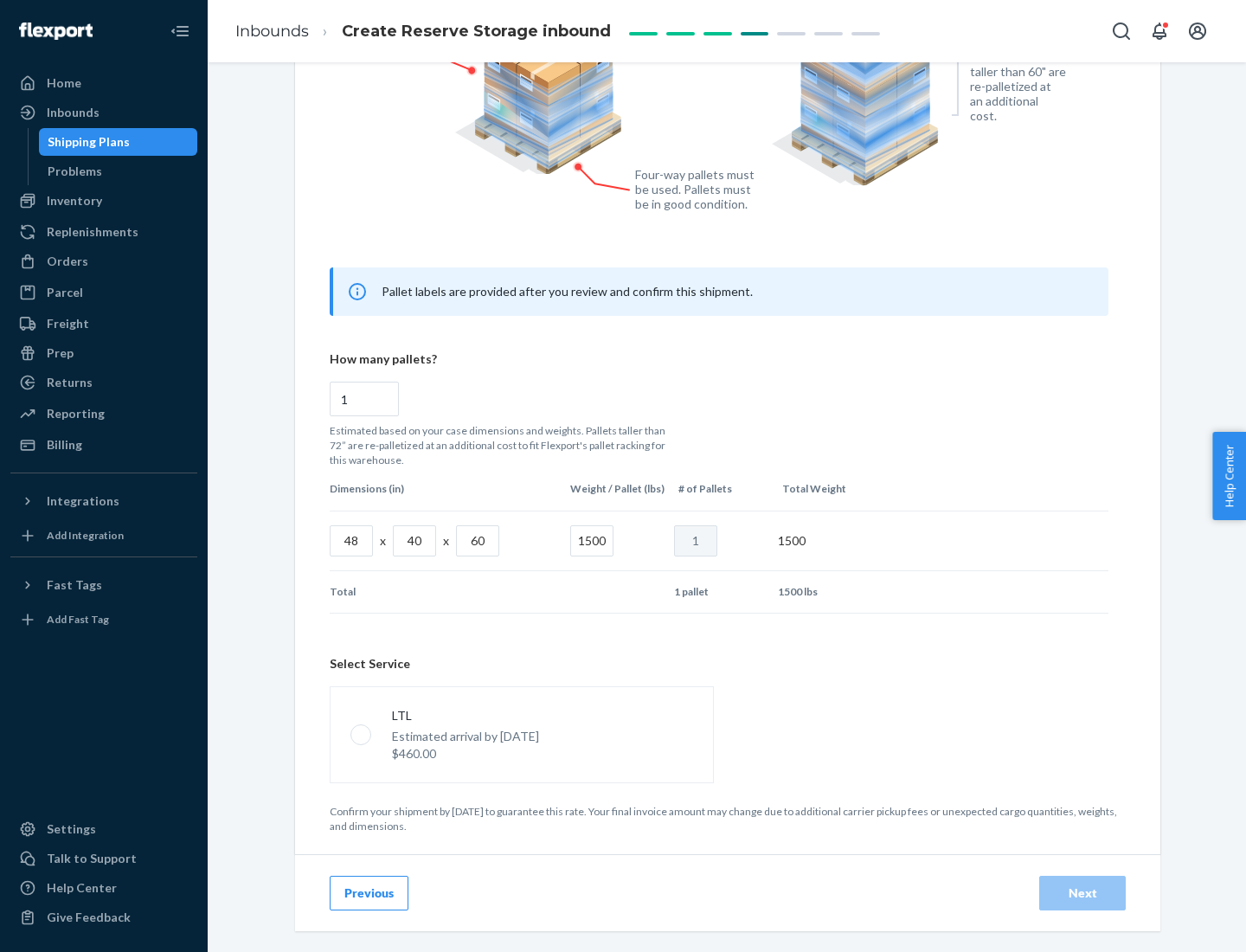
click at [521, 734] on p "Estimated arrival by [DATE]" at bounding box center [466, 736] width 147 height 17
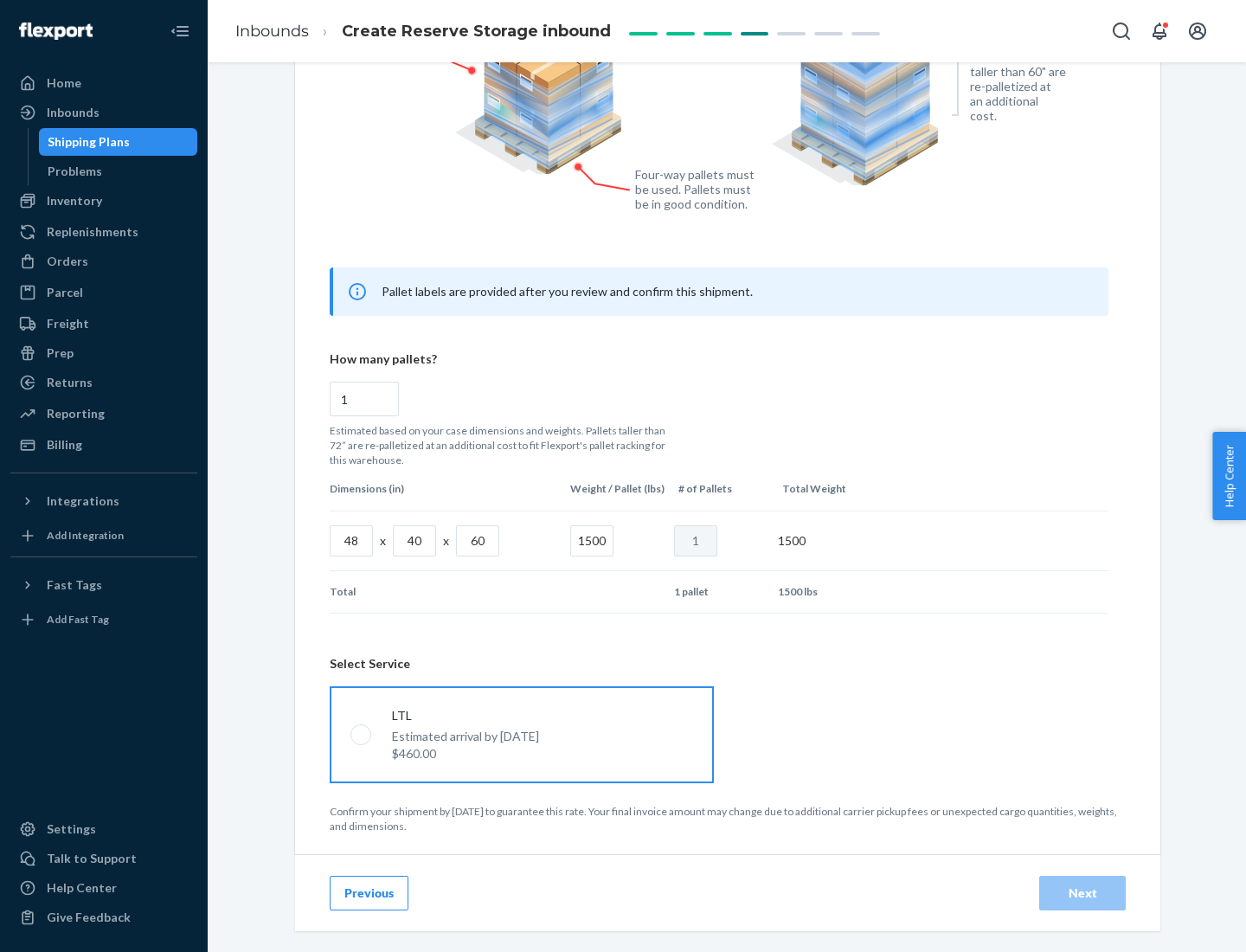
click at [362, 734] on input "LTL Estimated arrival by [DATE] $460.00" at bounding box center [356, 734] width 11 height 11
radio input "true"
radio input "false"
click at [1082, 892] on div "Next" at bounding box center [1082, 892] width 57 height 17
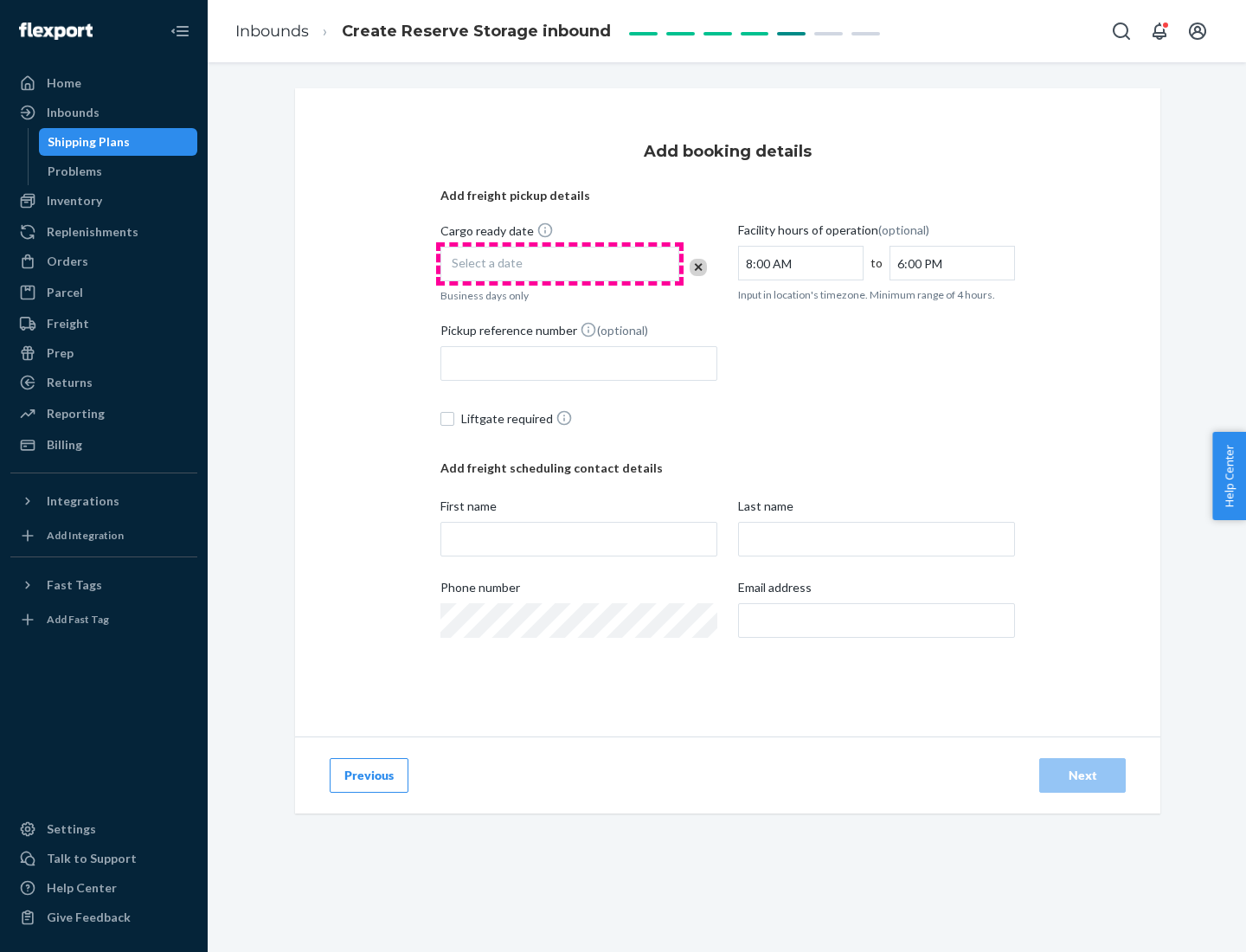
click at [560, 264] on div "Select a date" at bounding box center [559, 264] width 239 height 35
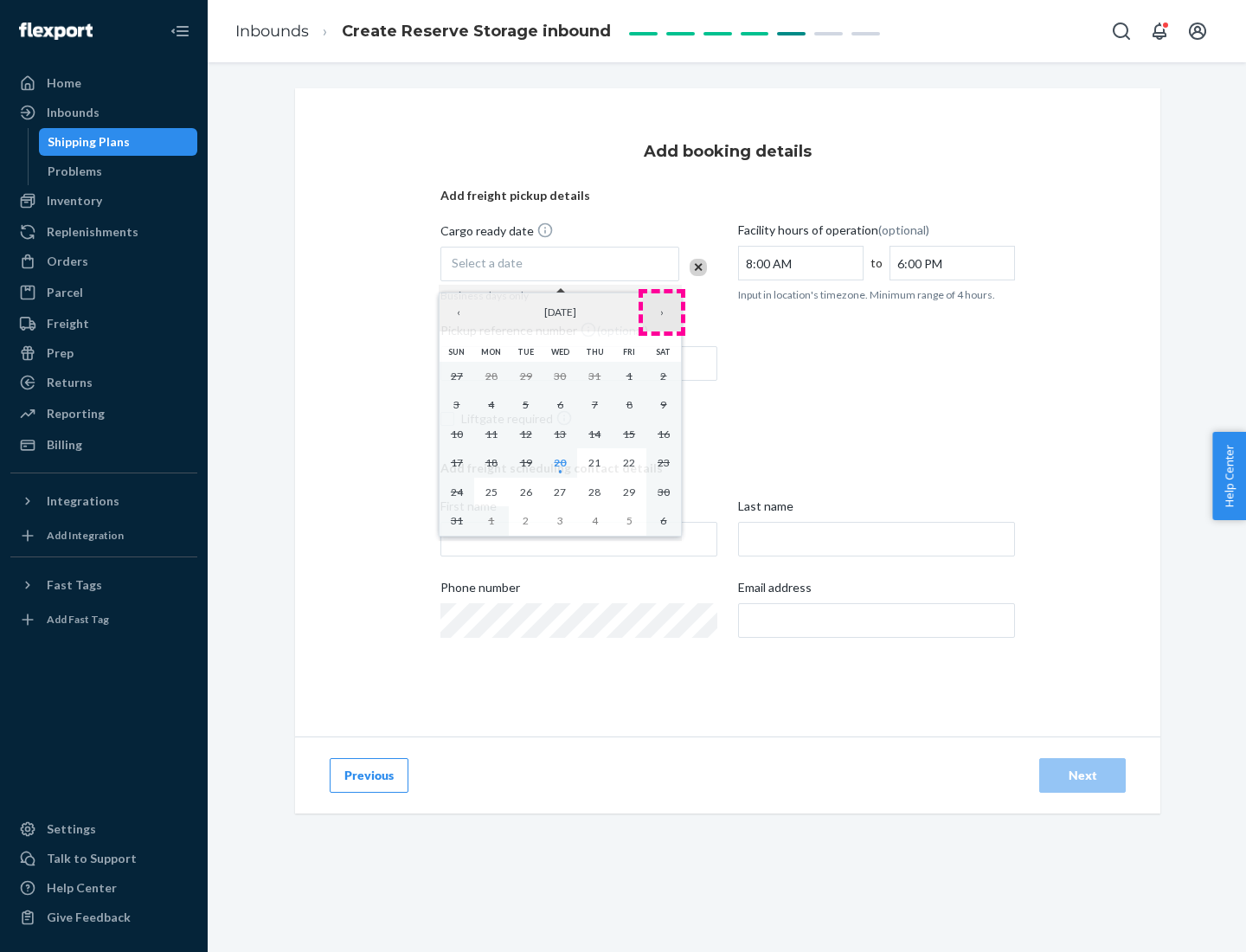
click at [662, 312] on button "›" at bounding box center [662, 313] width 38 height 38
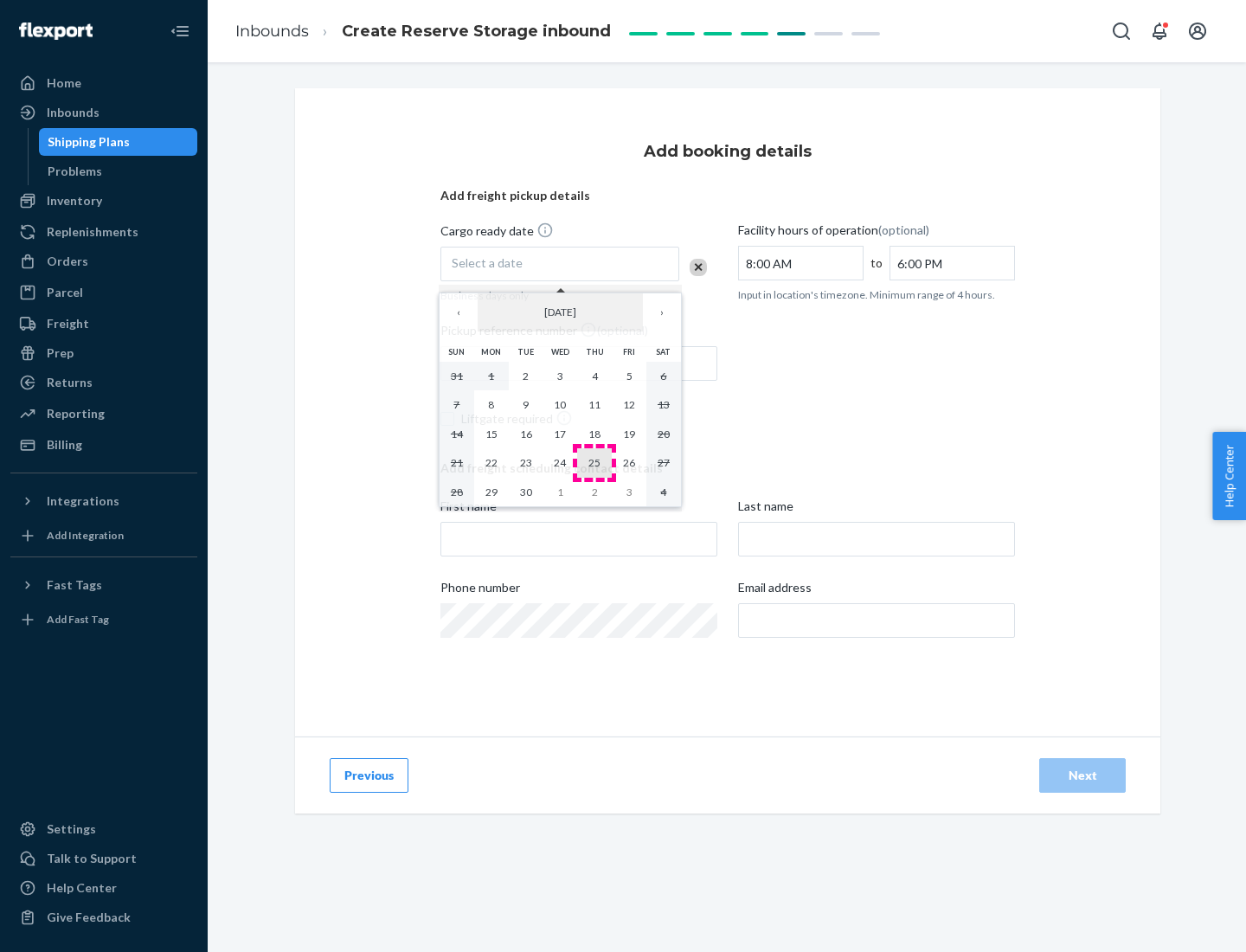
click at [595, 462] on abbr "25" at bounding box center [594, 462] width 12 height 13
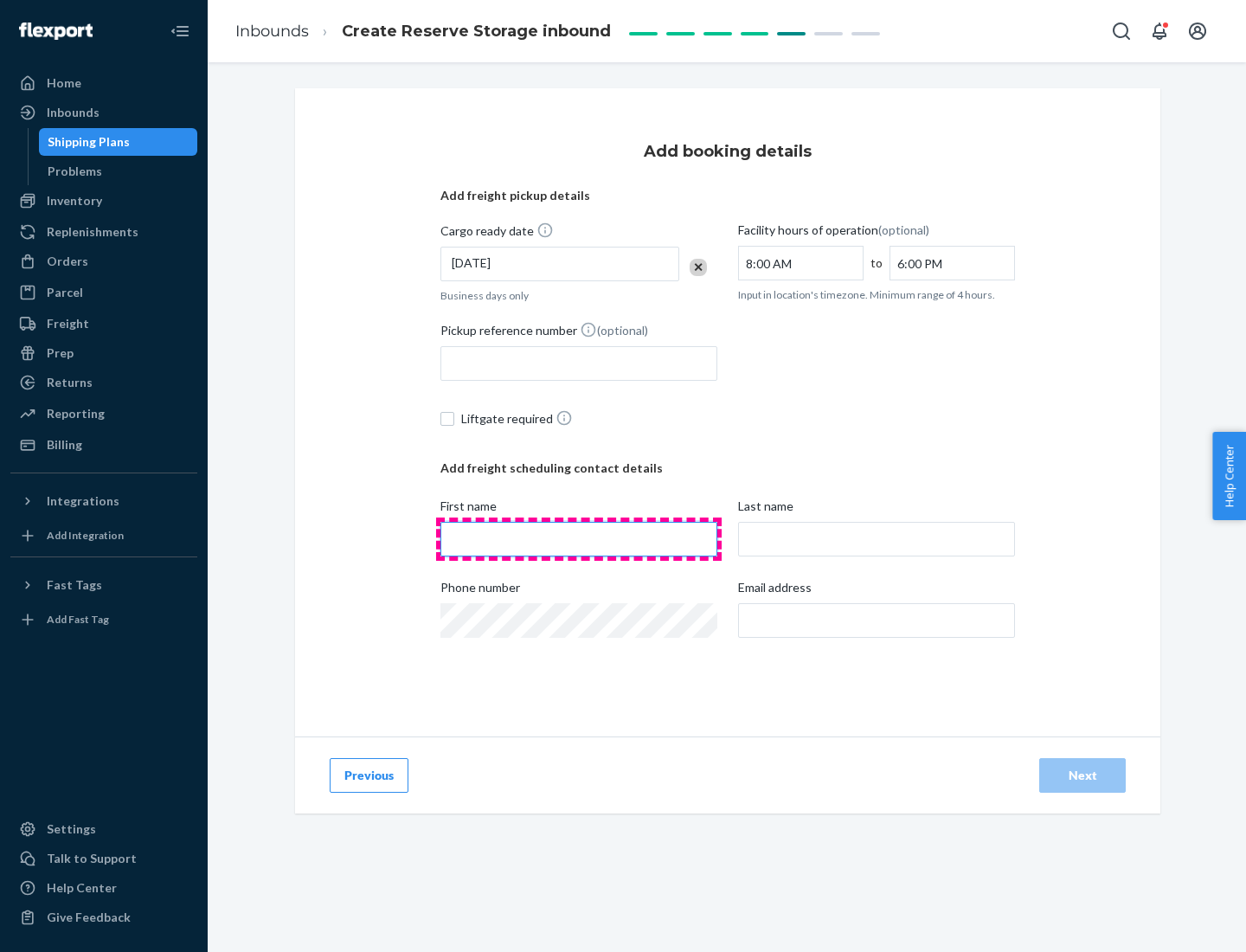
click at [579, 539] on input "First name" at bounding box center [578, 539] width 276 height 35
type input "[PERSON_NAME]"
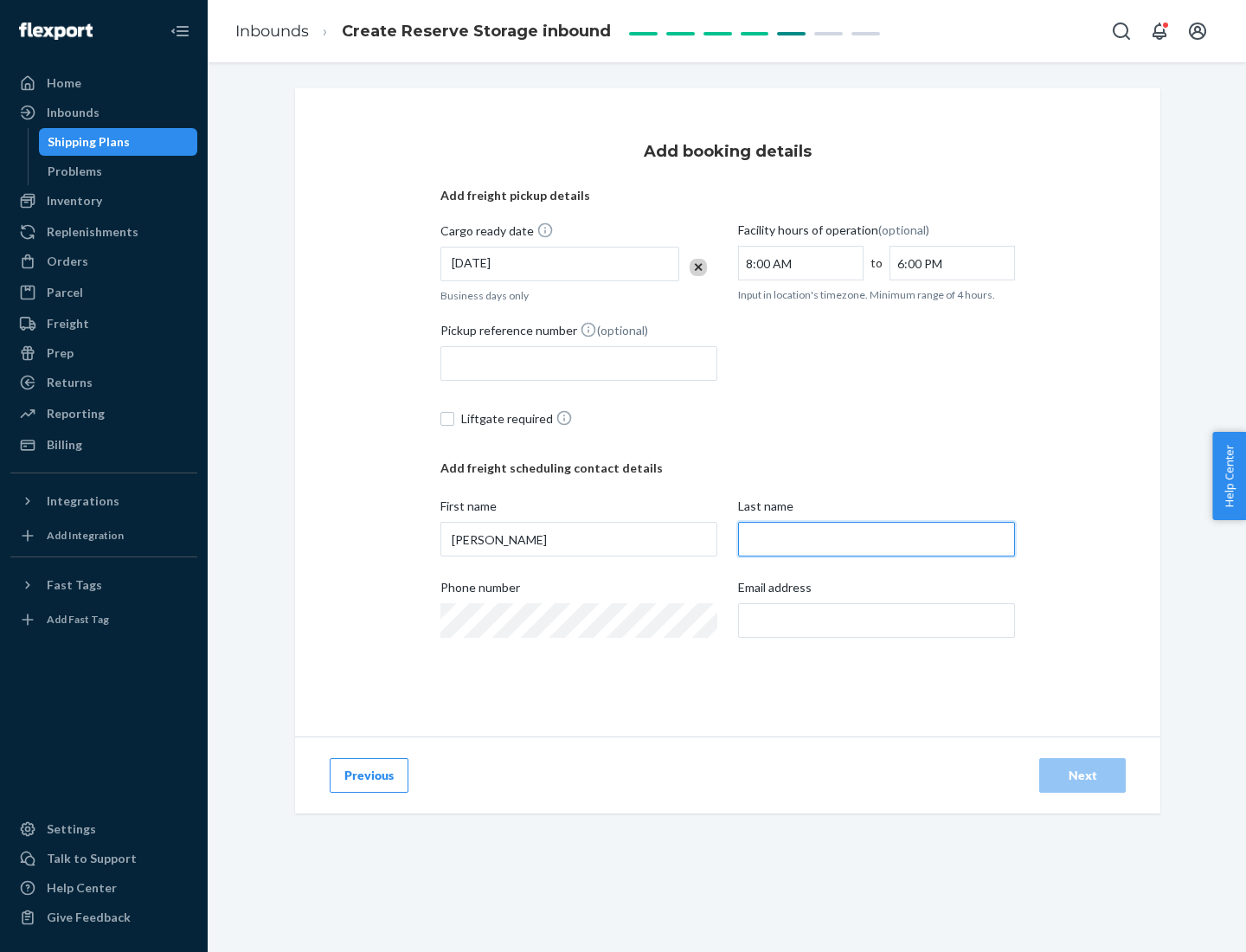
click at [877, 539] on input "Last name" at bounding box center [877, 539] width 276 height 35
type input "Doe"
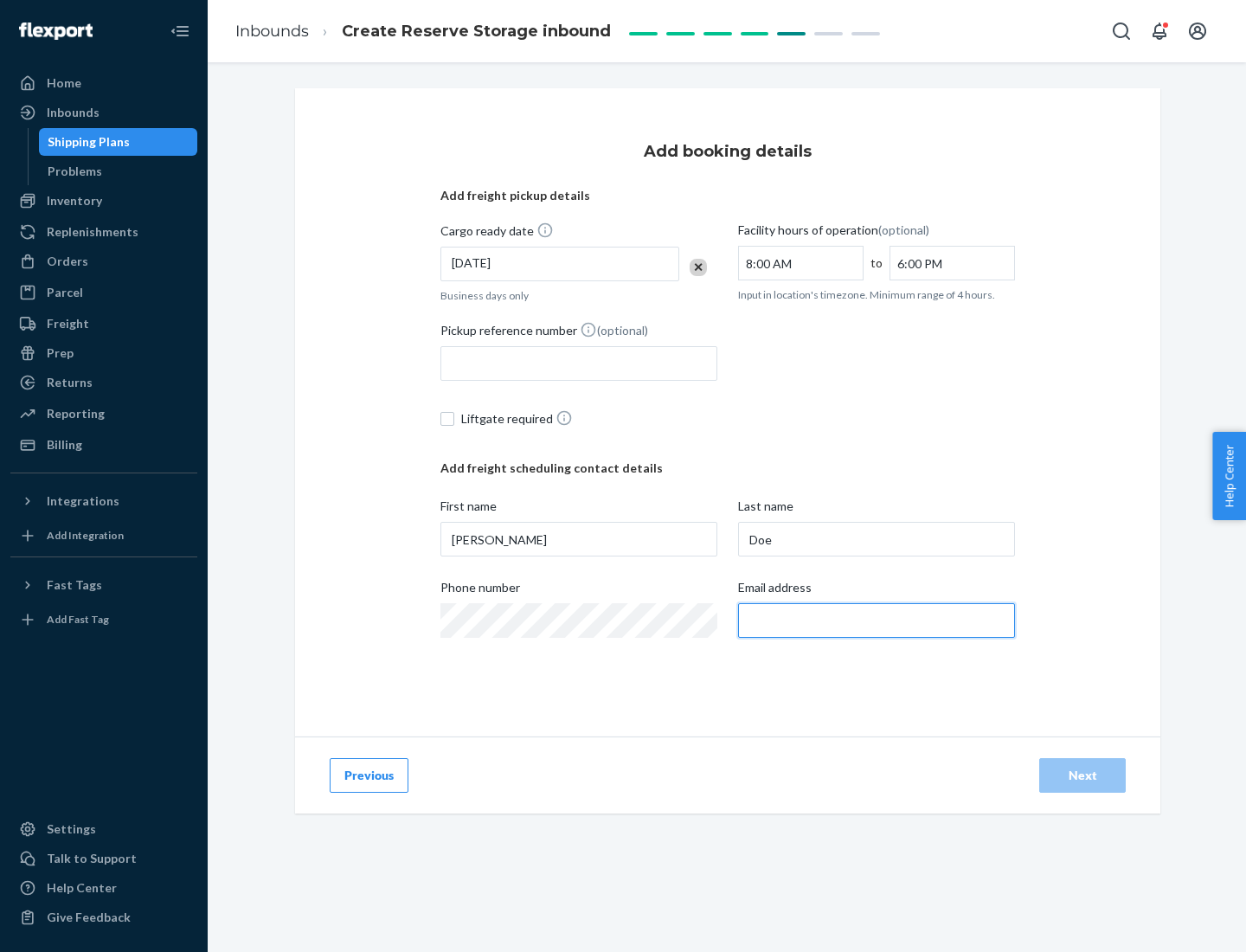
click at [877, 620] on input "Email address" at bounding box center [877, 620] width 276 height 35
type input "[EMAIL_ADDRESS][DOMAIN_NAME]"
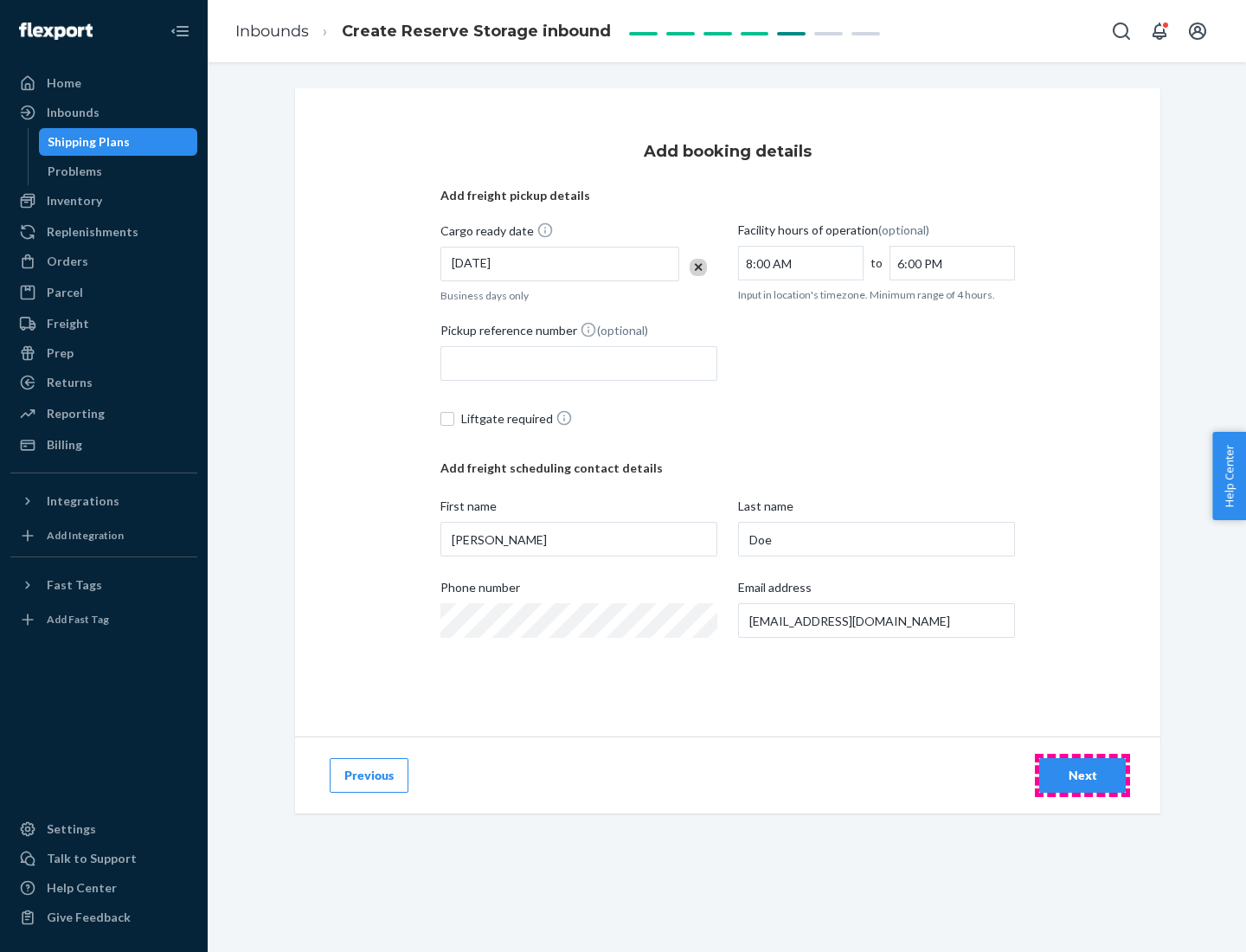
click at [1082, 776] on div "Next" at bounding box center [1082, 775] width 57 height 17
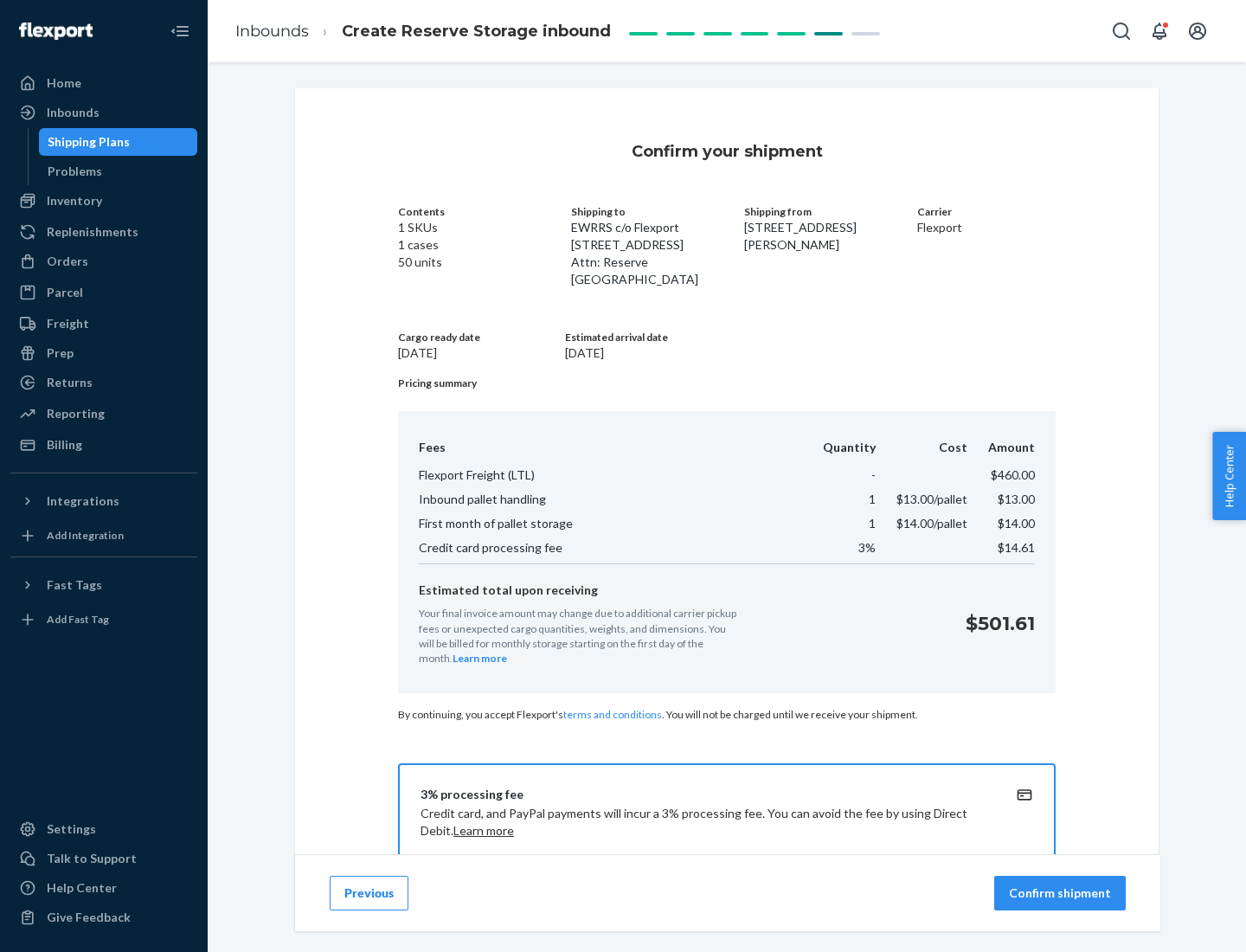
scroll to position [249, 0]
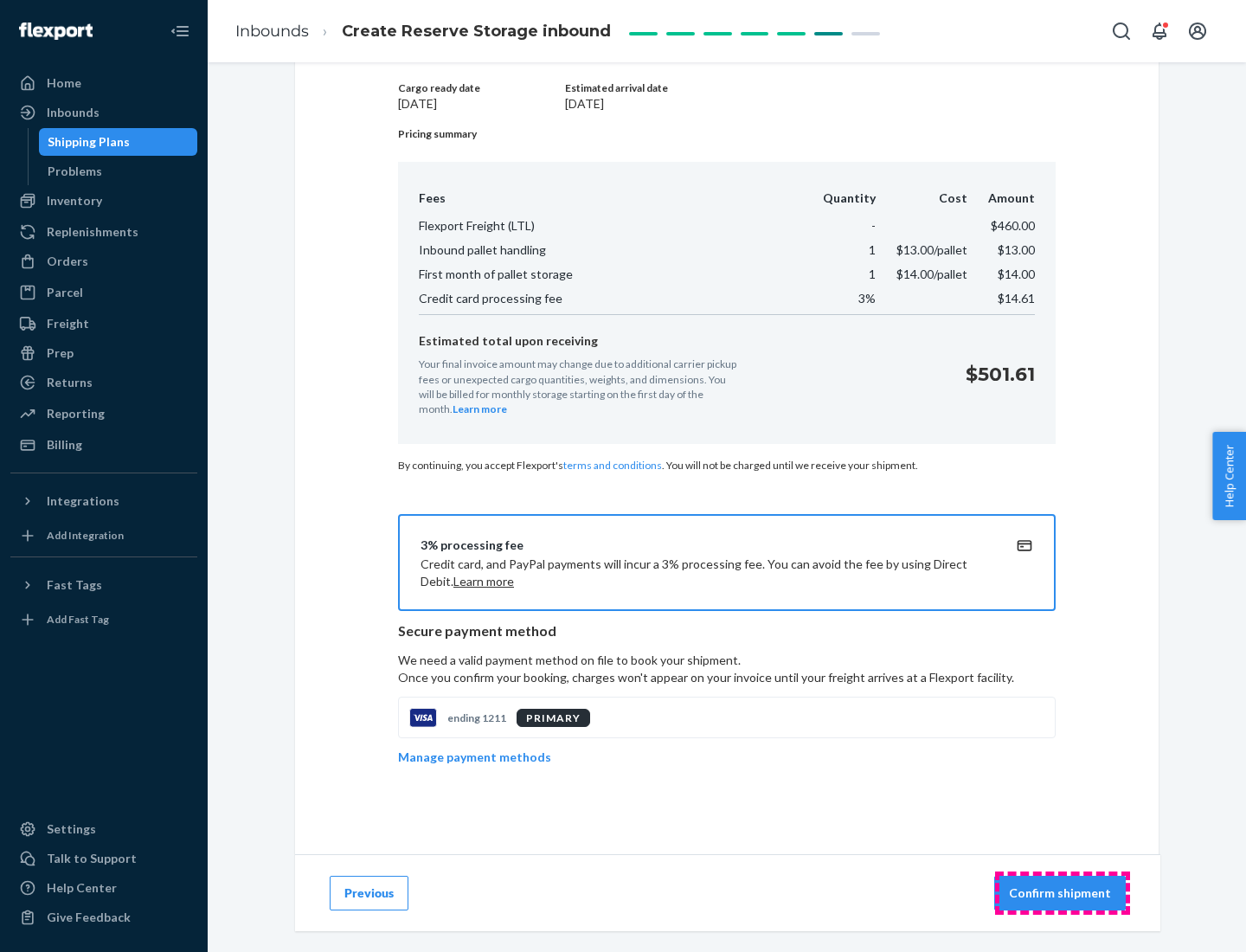
click at [1061, 893] on p "Confirm shipment" at bounding box center [1060, 892] width 102 height 17
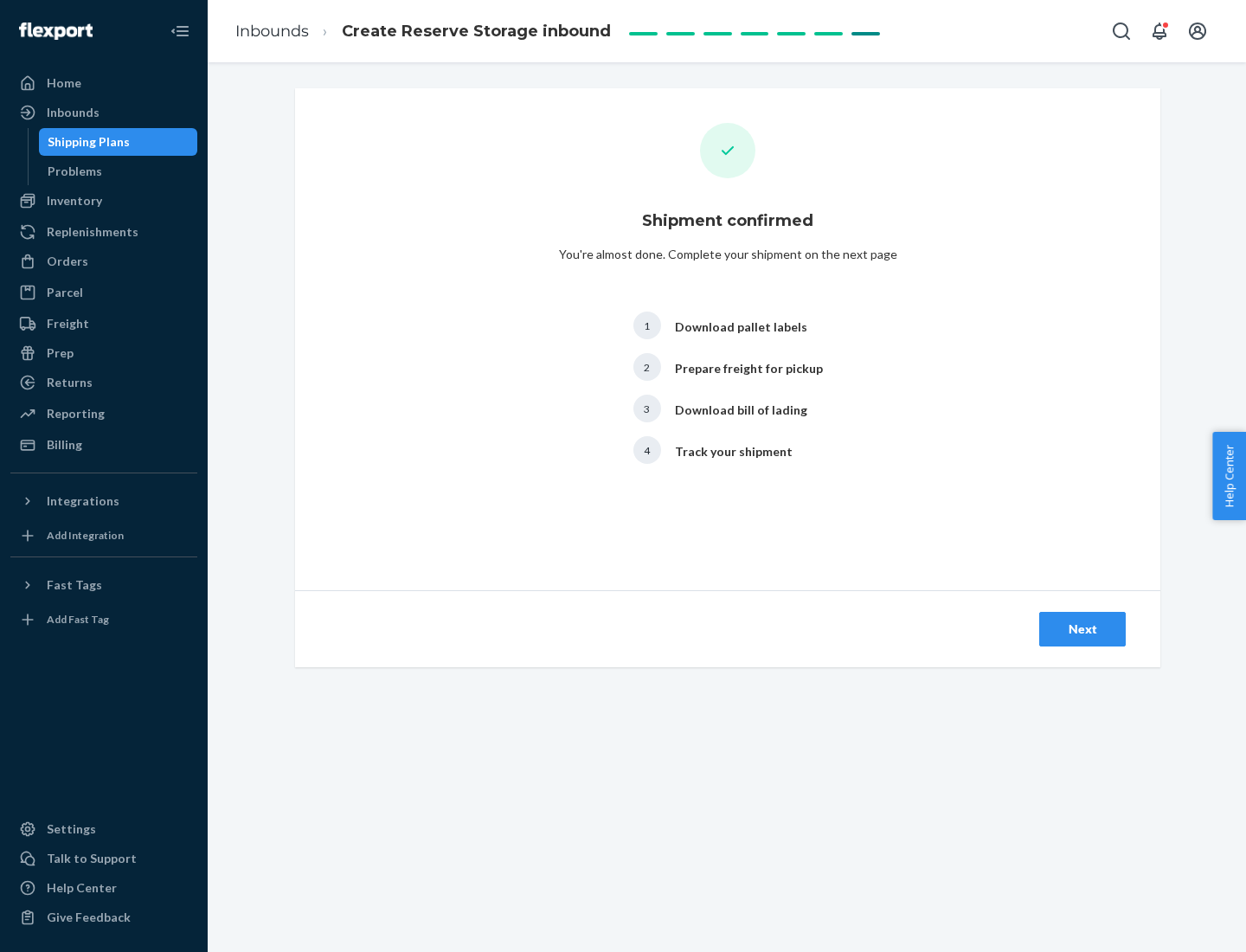
click at [1082, 629] on div "Next" at bounding box center [1082, 628] width 57 height 17
